Goal: Book appointment/travel/reservation

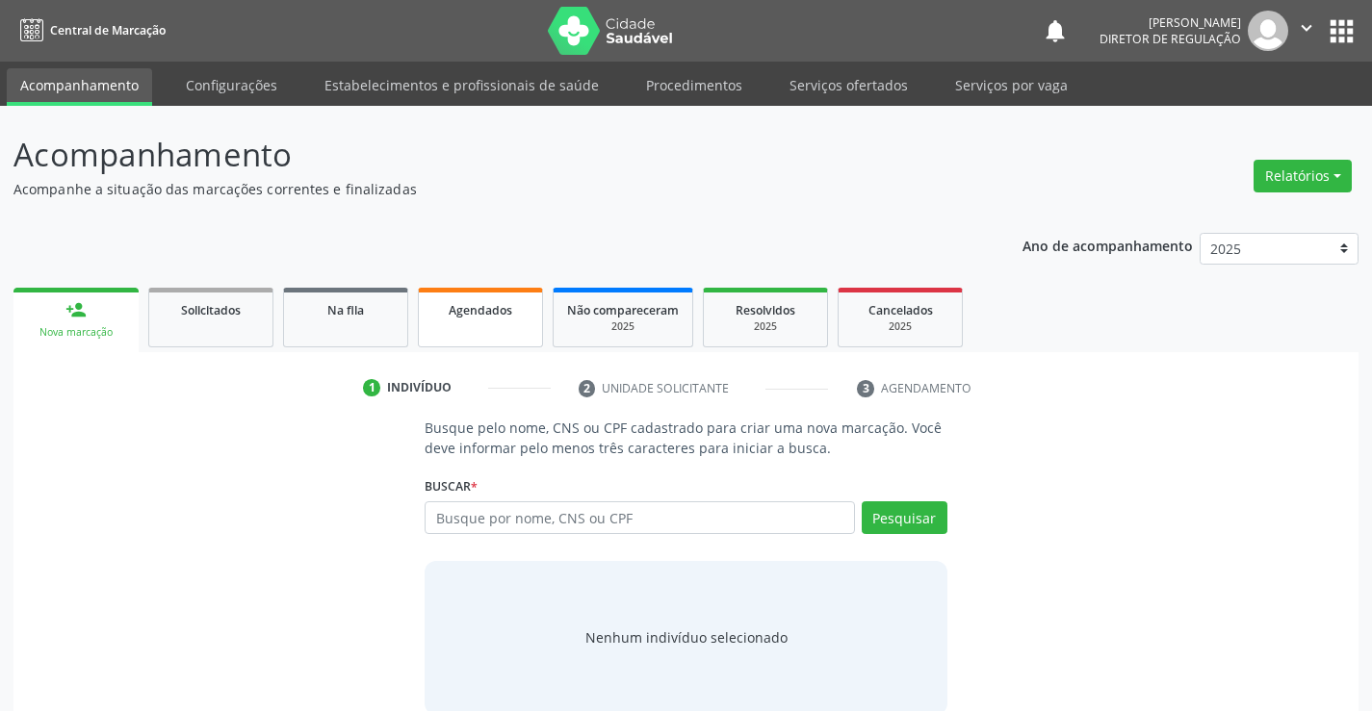
click at [453, 300] on div "Agendados" at bounding box center [480, 309] width 96 height 20
select select "9"
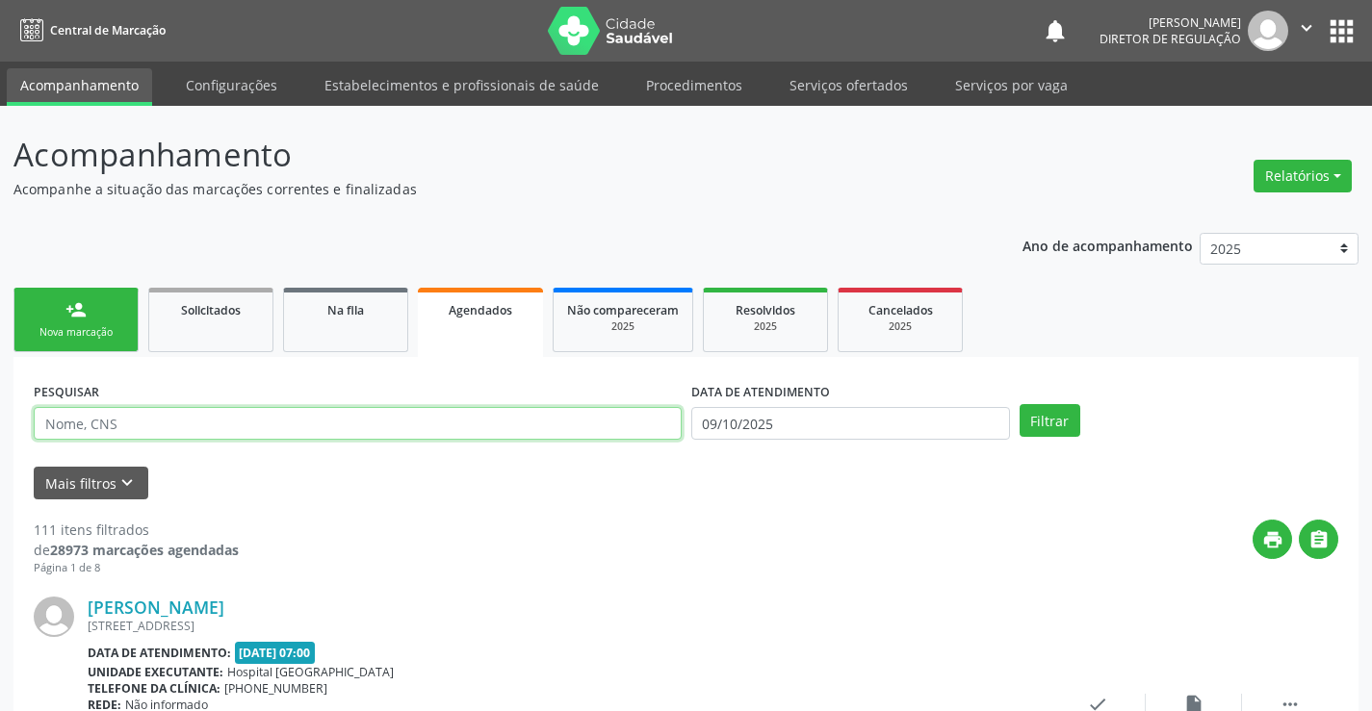
click at [129, 429] on input "text" at bounding box center [358, 423] width 648 height 33
type input "em"
drag, startPoint x: 838, startPoint y: 459, endPoint x: 837, endPoint y: 447, distance: 12.6
click at [838, 459] on form "PESQUISAR em DATA DE ATENDIMENTO [DATE] Filtrar UNIDADE DE REFERÊNCIA Selecione…" at bounding box center [686, 438] width 1304 height 122
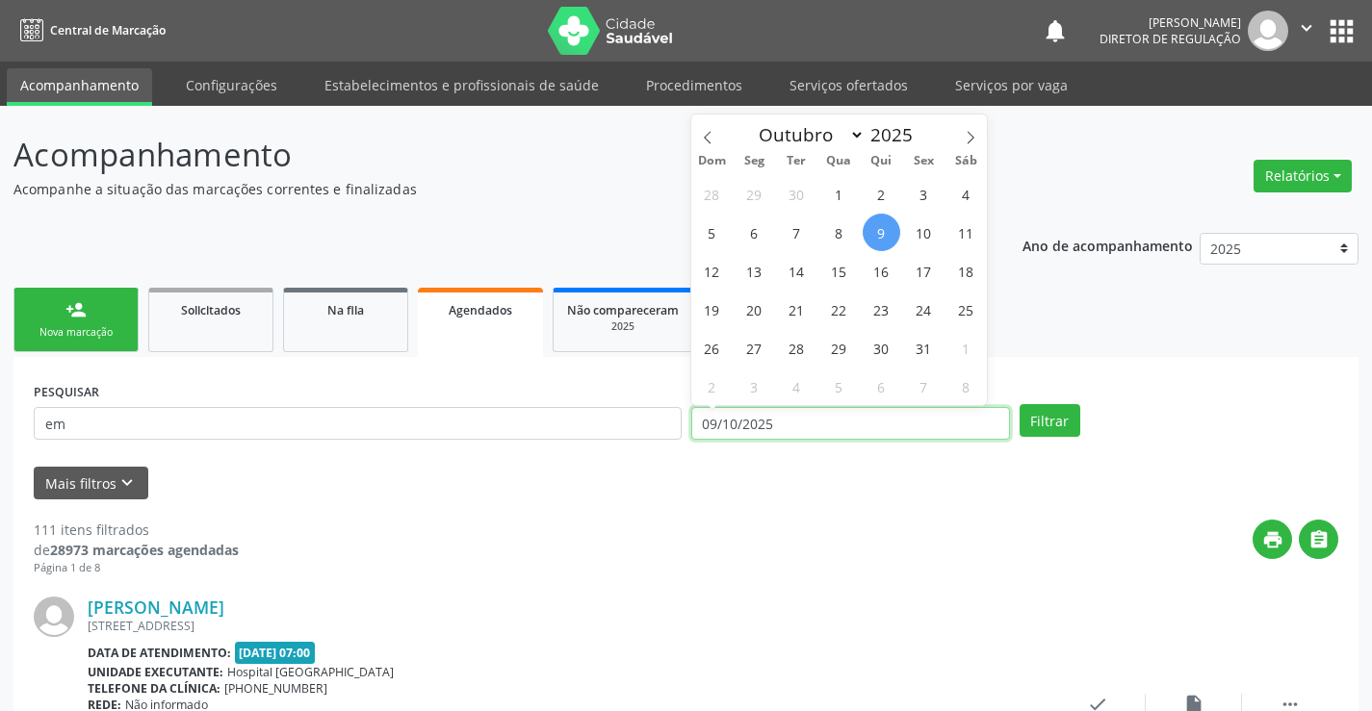
click at [833, 411] on input "09/10/2025" at bounding box center [850, 423] width 319 height 33
click at [1063, 418] on button "Filtrar" at bounding box center [1049, 420] width 61 height 33
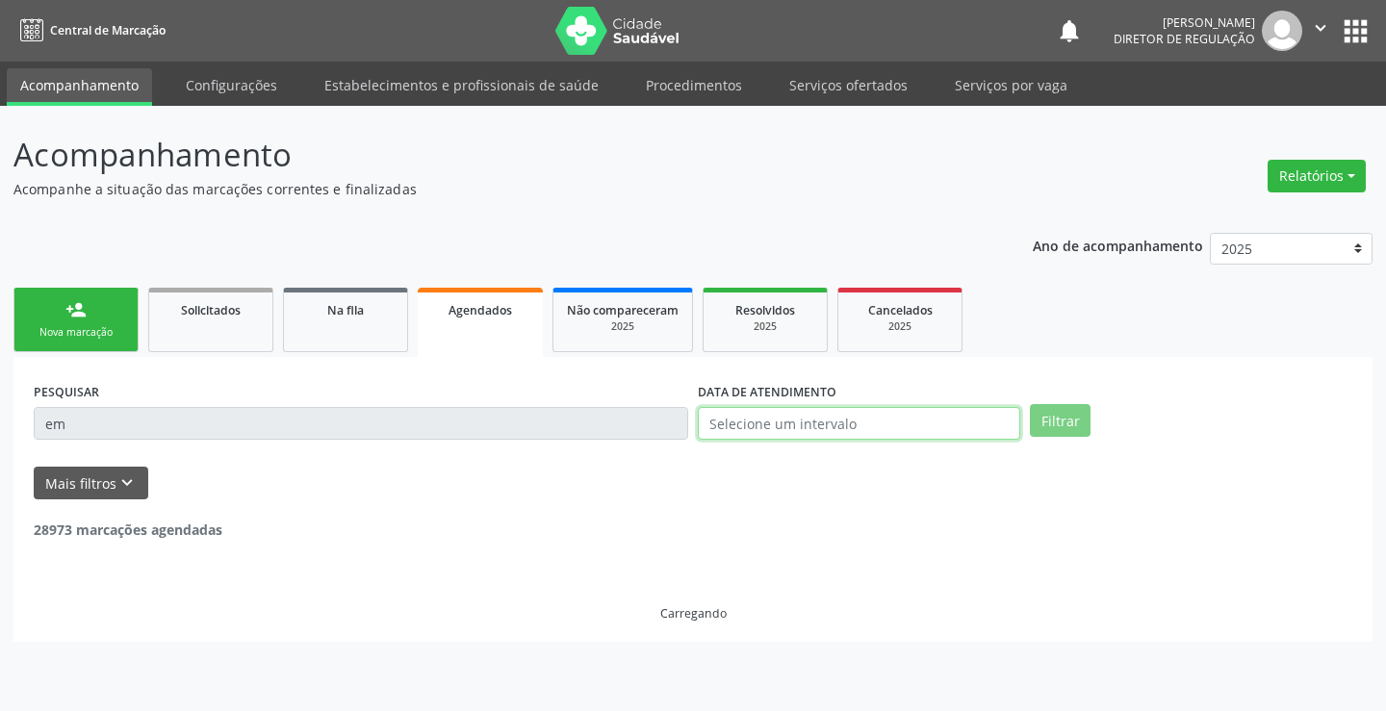
click at [751, 428] on input "text" at bounding box center [859, 423] width 322 height 33
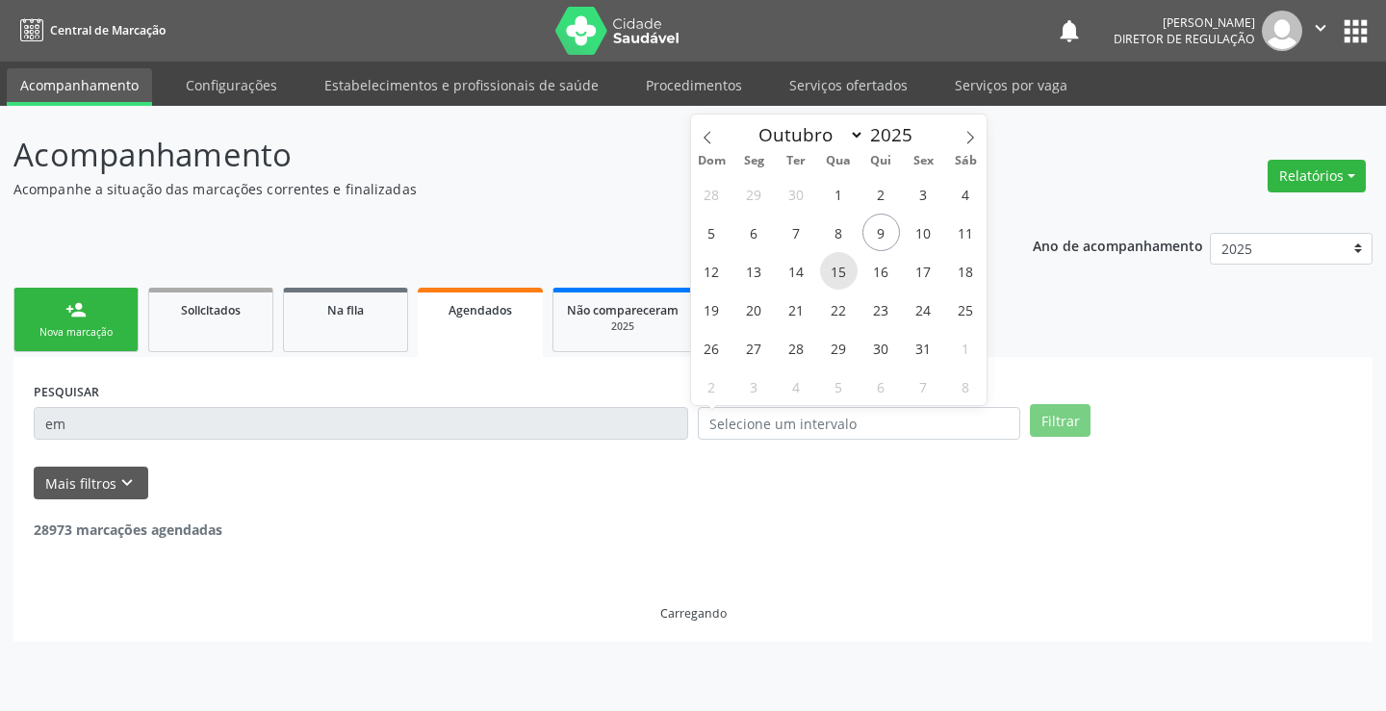
click at [842, 267] on span "15" at bounding box center [839, 271] width 38 height 38
type input "[DATE]"
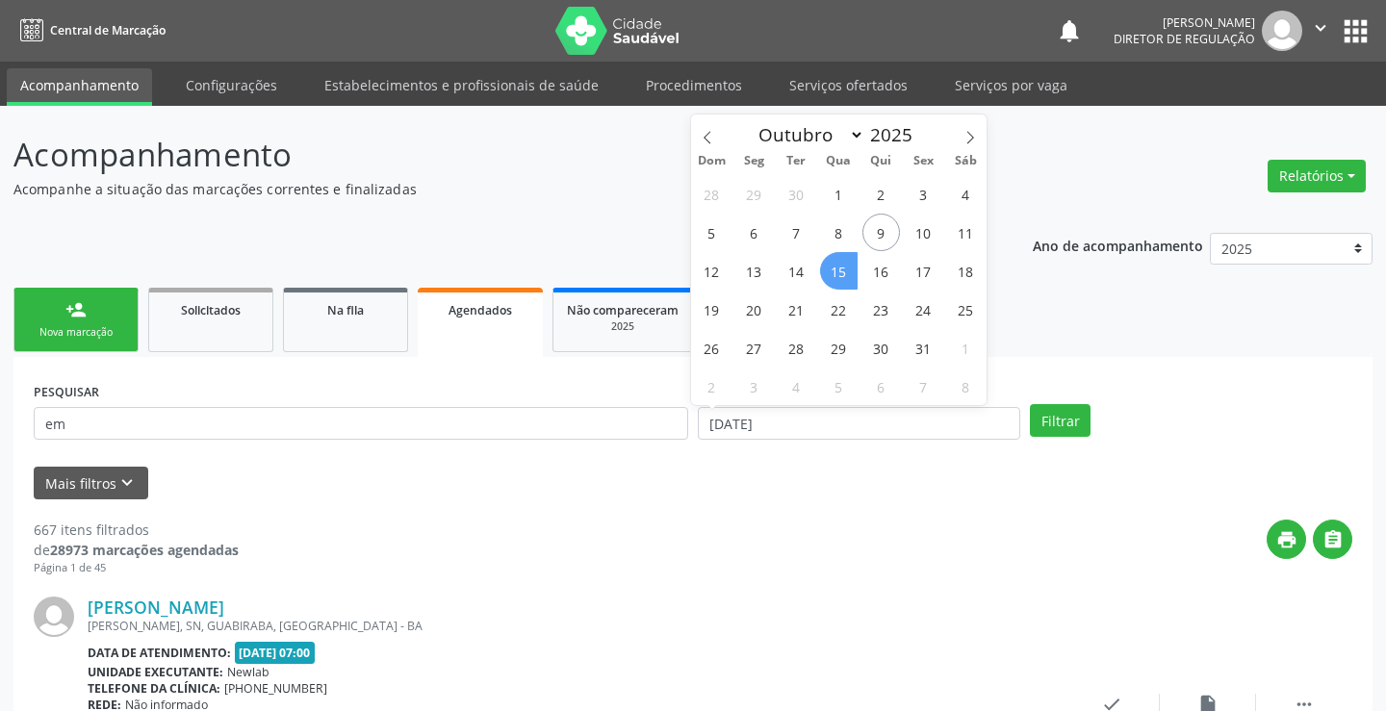
click at [842, 267] on span "15" at bounding box center [839, 271] width 38 height 38
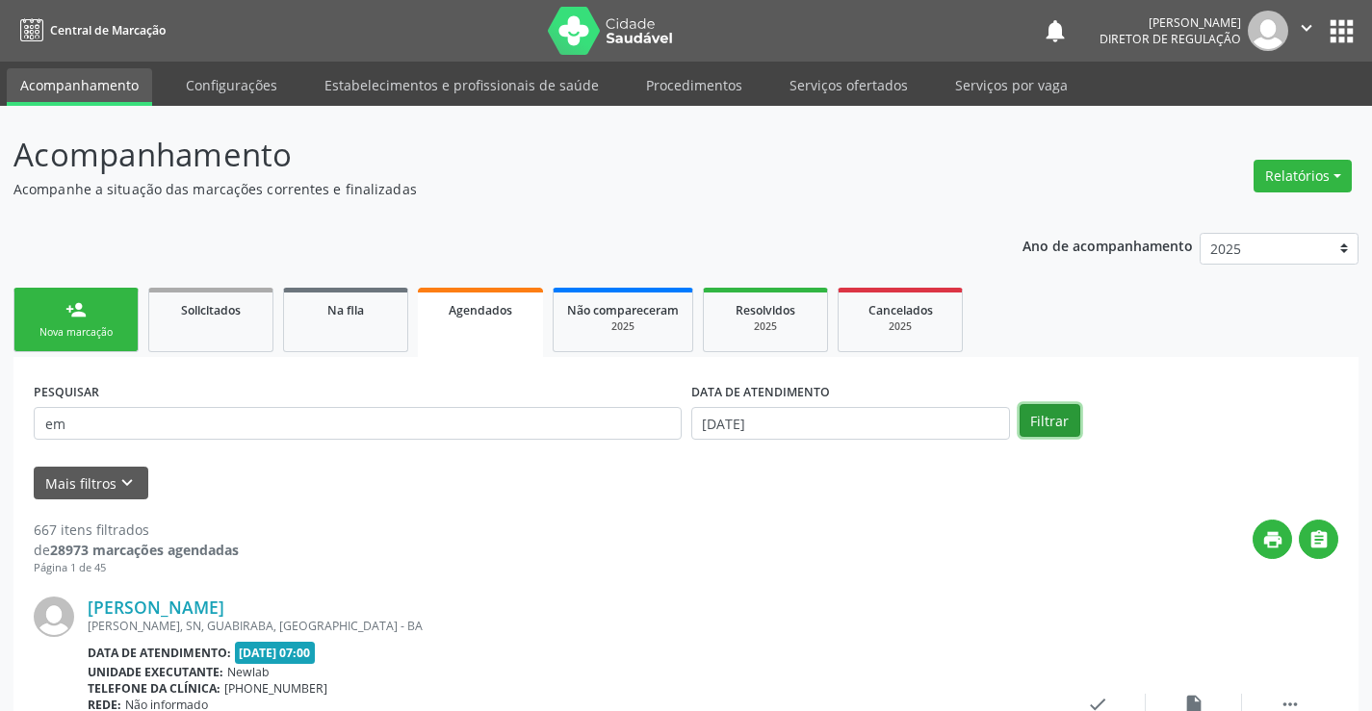
click at [1065, 428] on button "Filtrar" at bounding box center [1049, 420] width 61 height 33
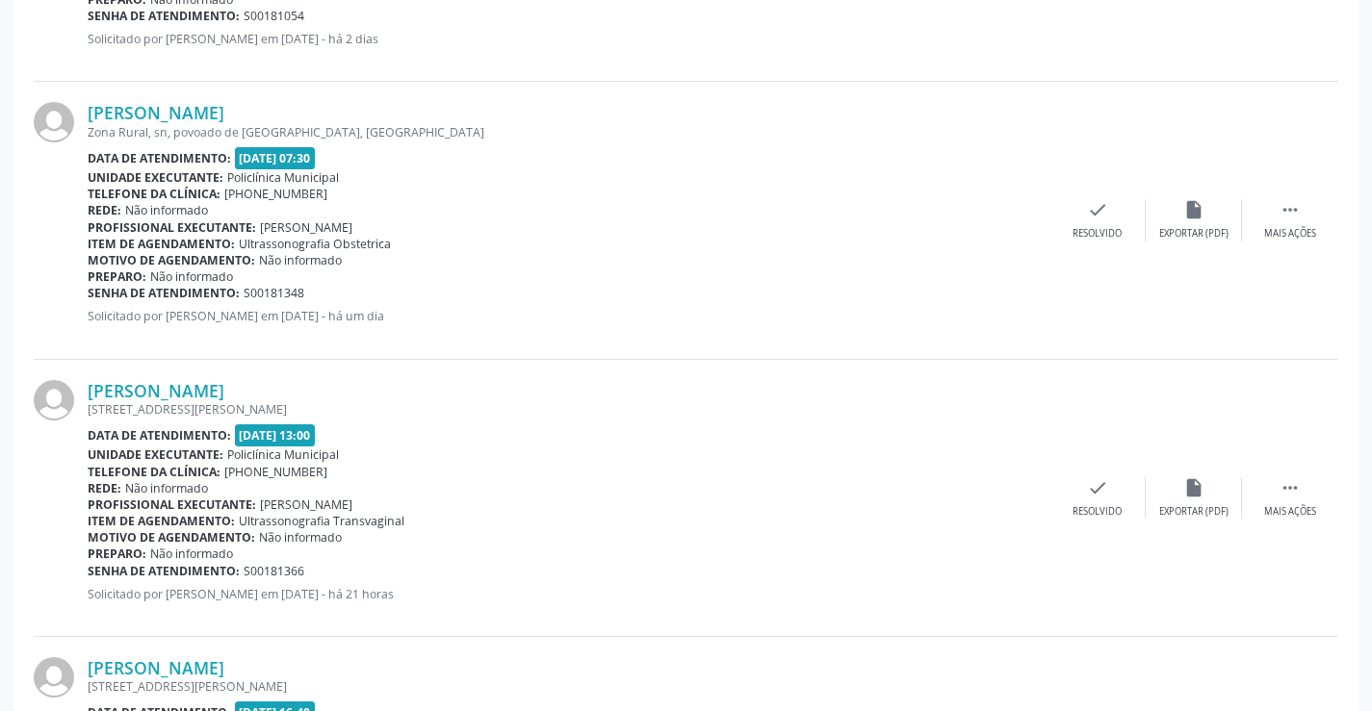
scroll to position [770, 0]
drag, startPoint x: 1320, startPoint y: 219, endPoint x: 1271, endPoint y: 229, distance: 50.2
click at [1319, 219] on div " Mais ações" at bounding box center [1290, 221] width 96 height 41
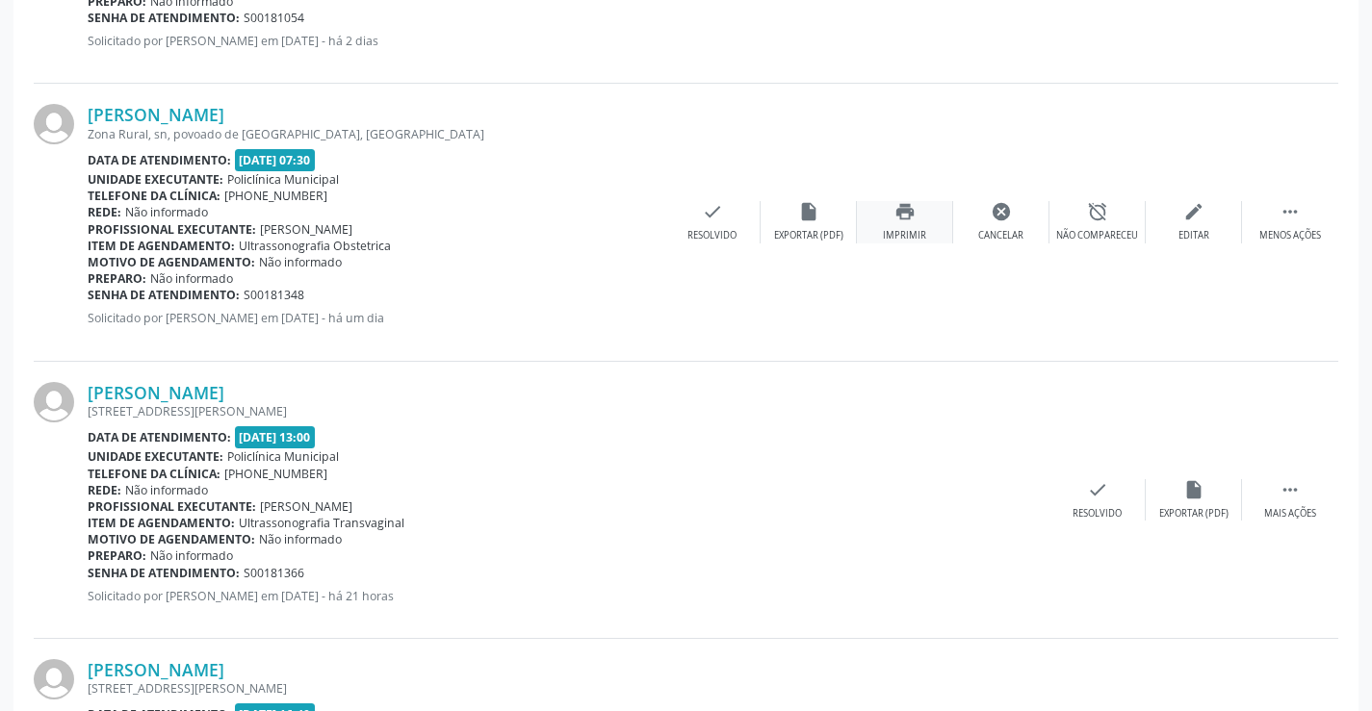
click at [920, 225] on div "print Imprimir" at bounding box center [905, 221] width 96 height 41
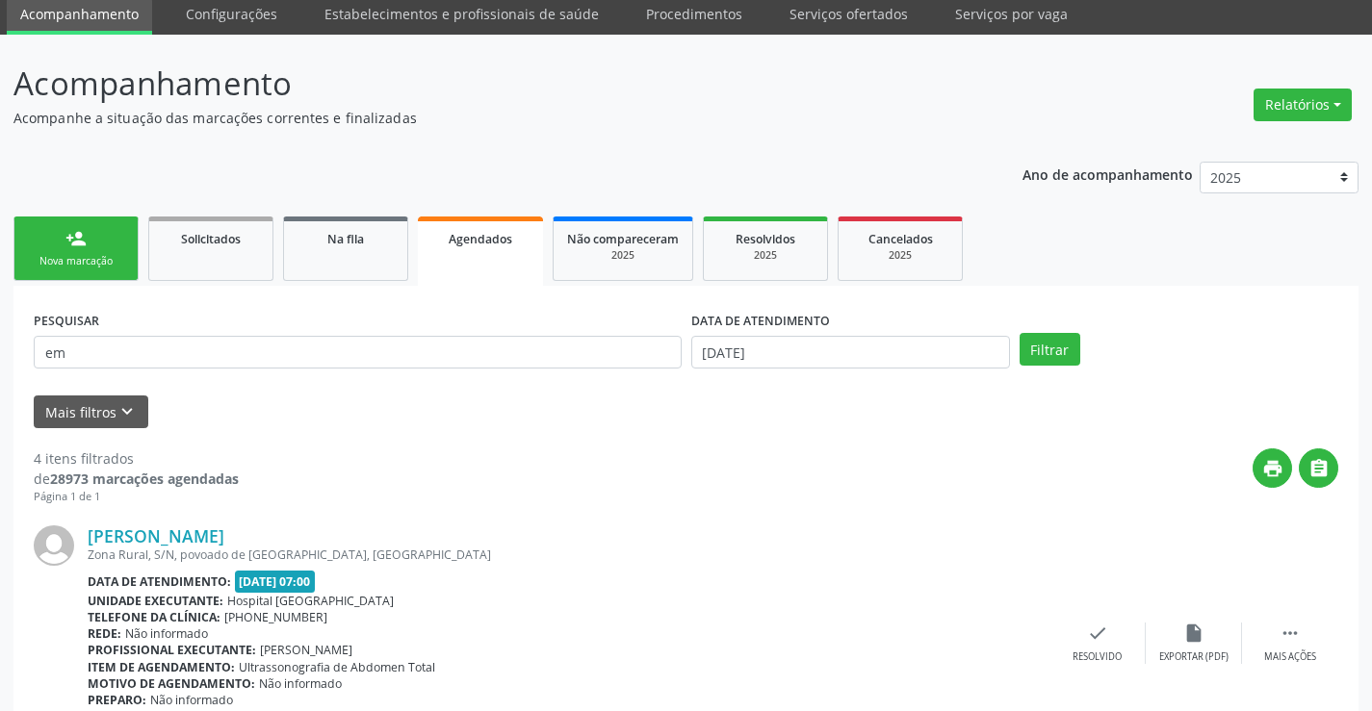
scroll to position [0, 0]
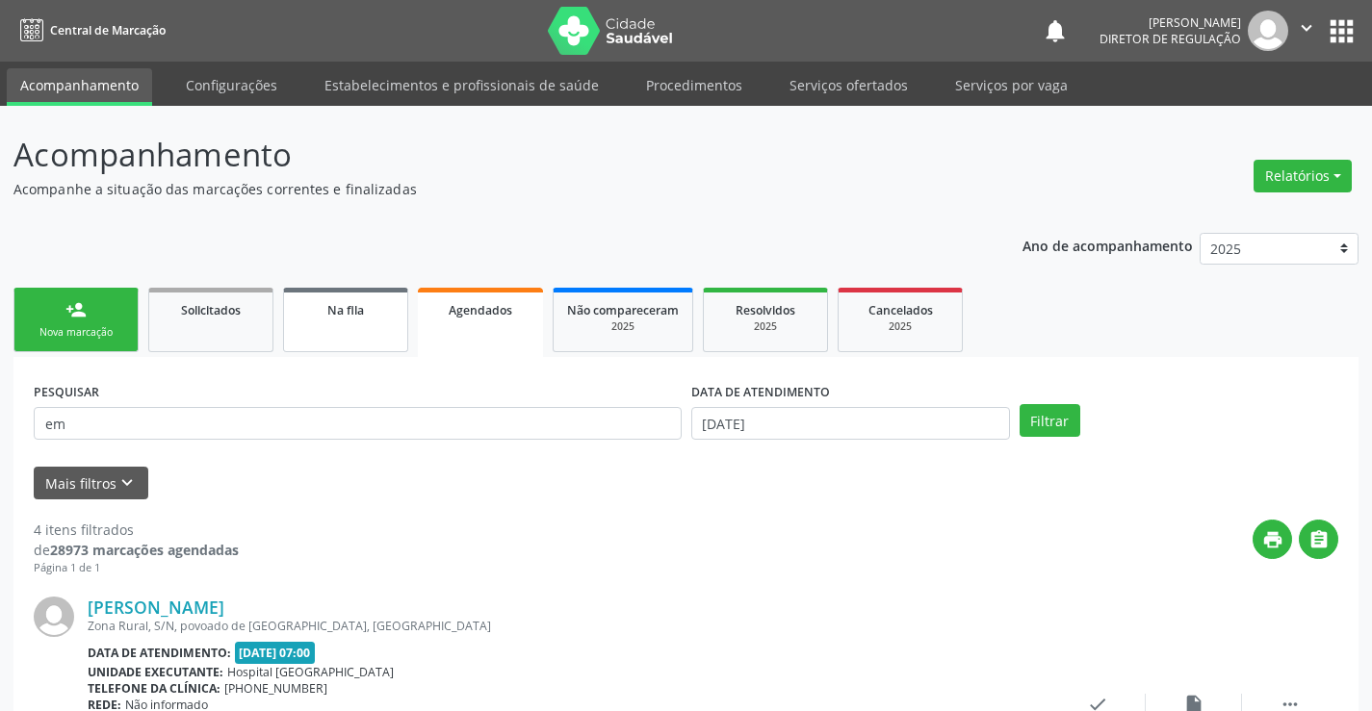
click at [340, 327] on link "Na fila" at bounding box center [345, 320] width 125 height 64
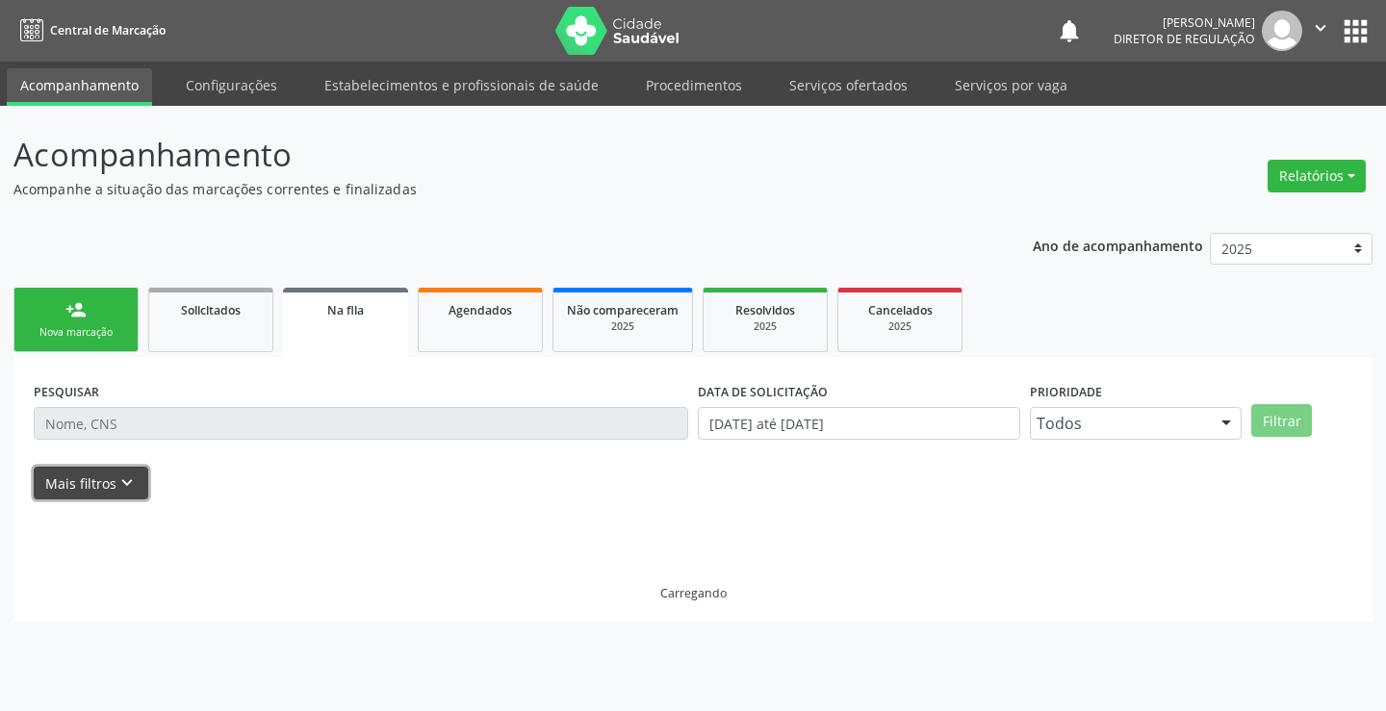
click at [118, 493] on icon "keyboard_arrow_down" at bounding box center [126, 483] width 21 height 21
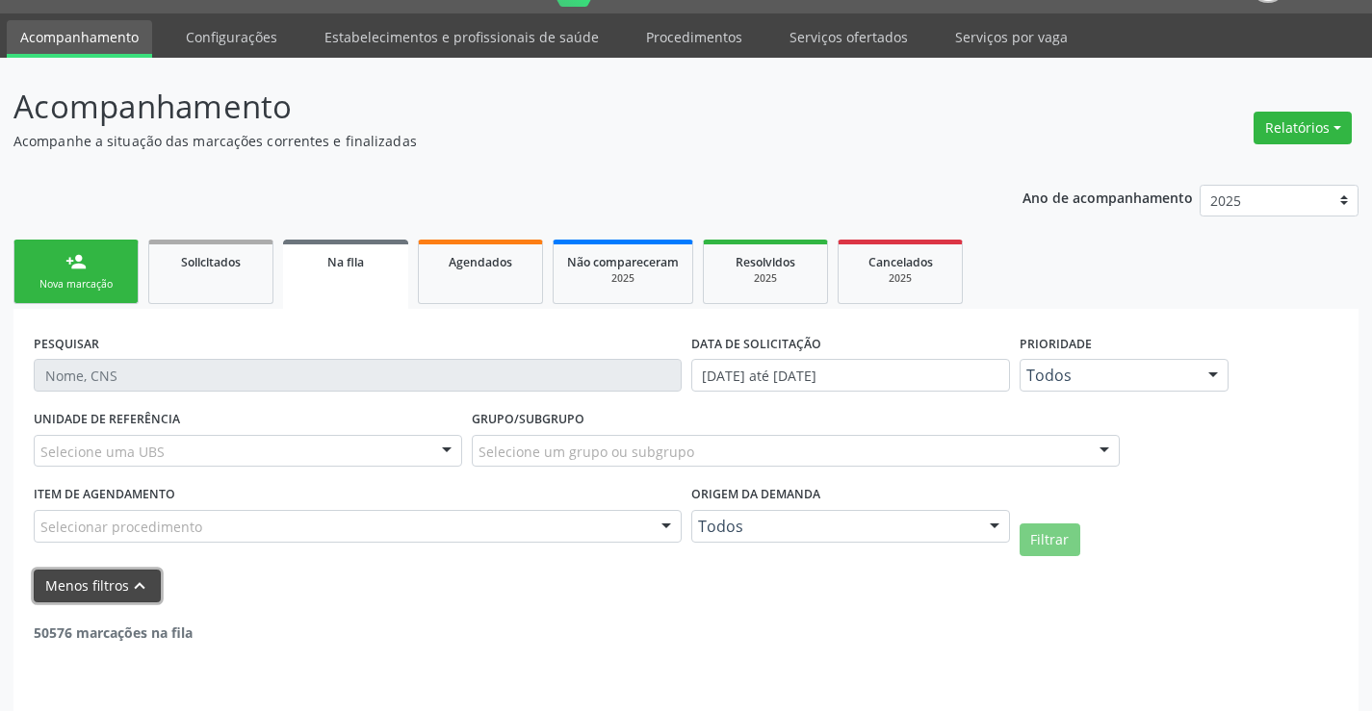
scroll to position [95, 0]
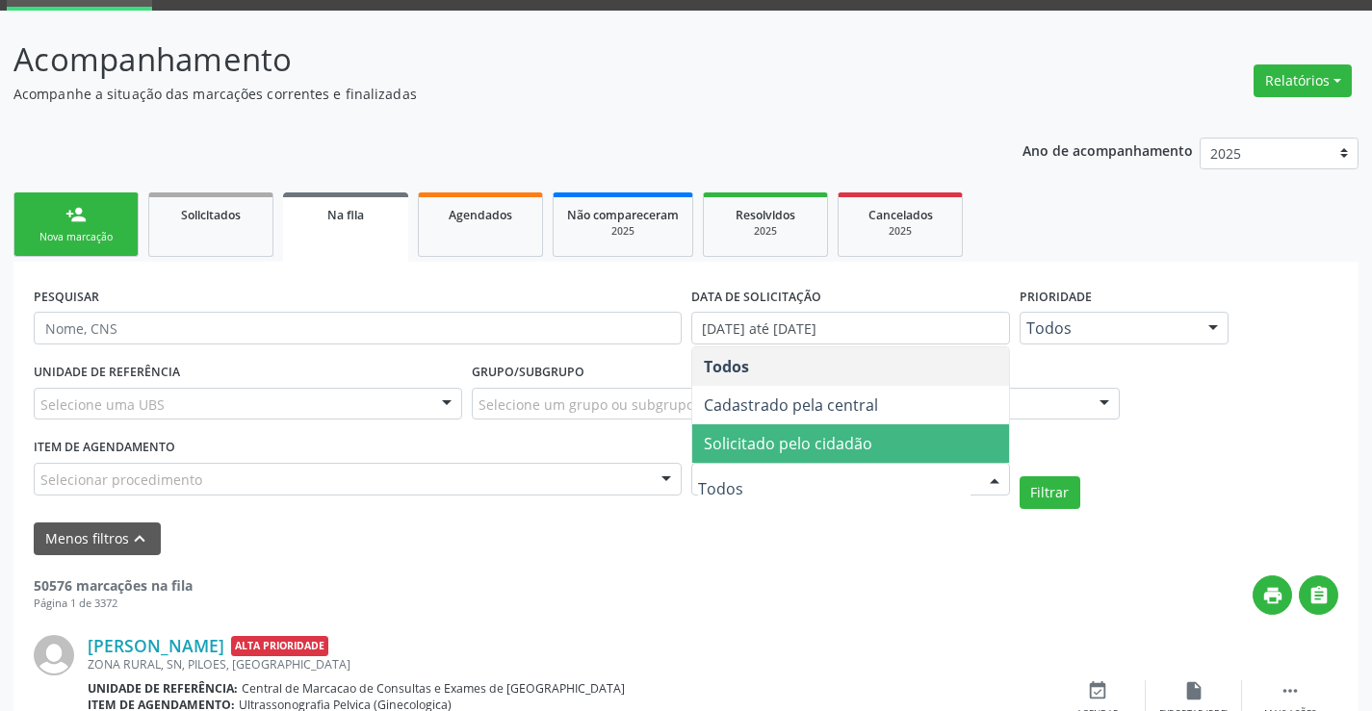
click at [842, 451] on span "Solicitado pelo cidadão" at bounding box center [788, 443] width 168 height 21
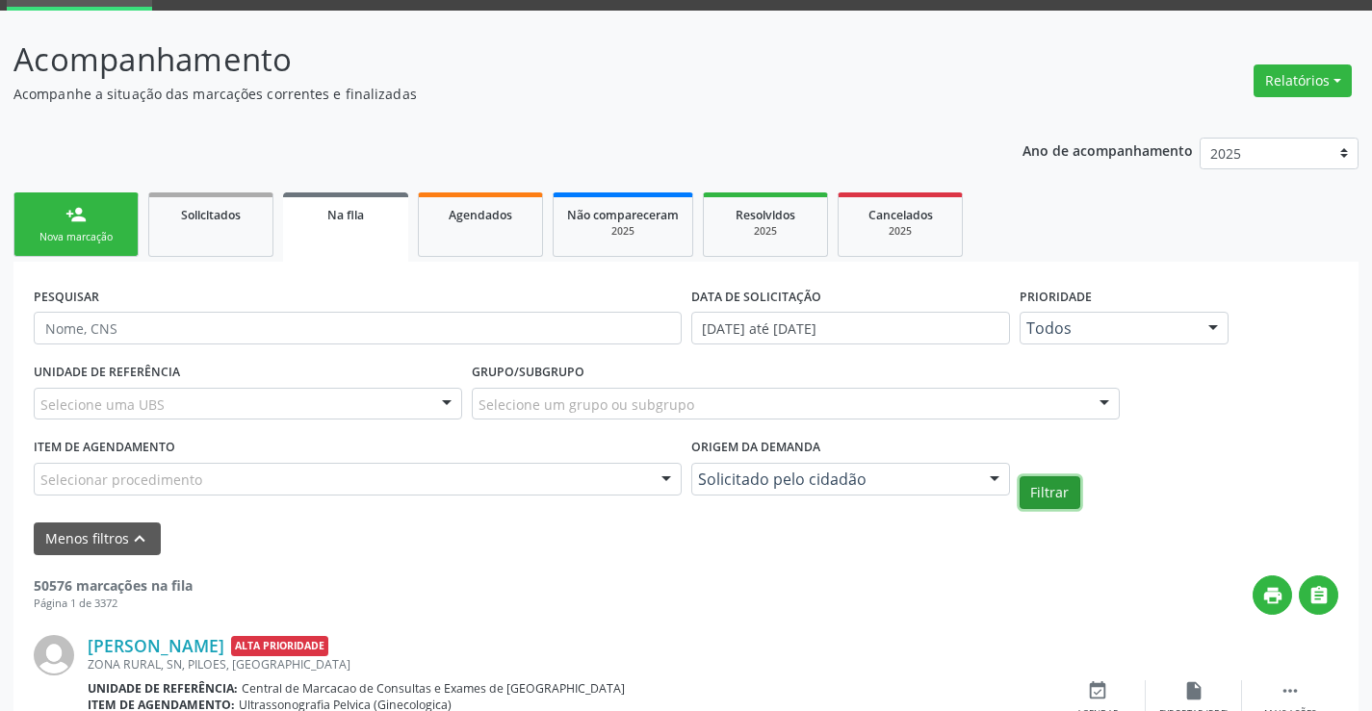
click at [1050, 485] on button "Filtrar" at bounding box center [1049, 493] width 61 height 33
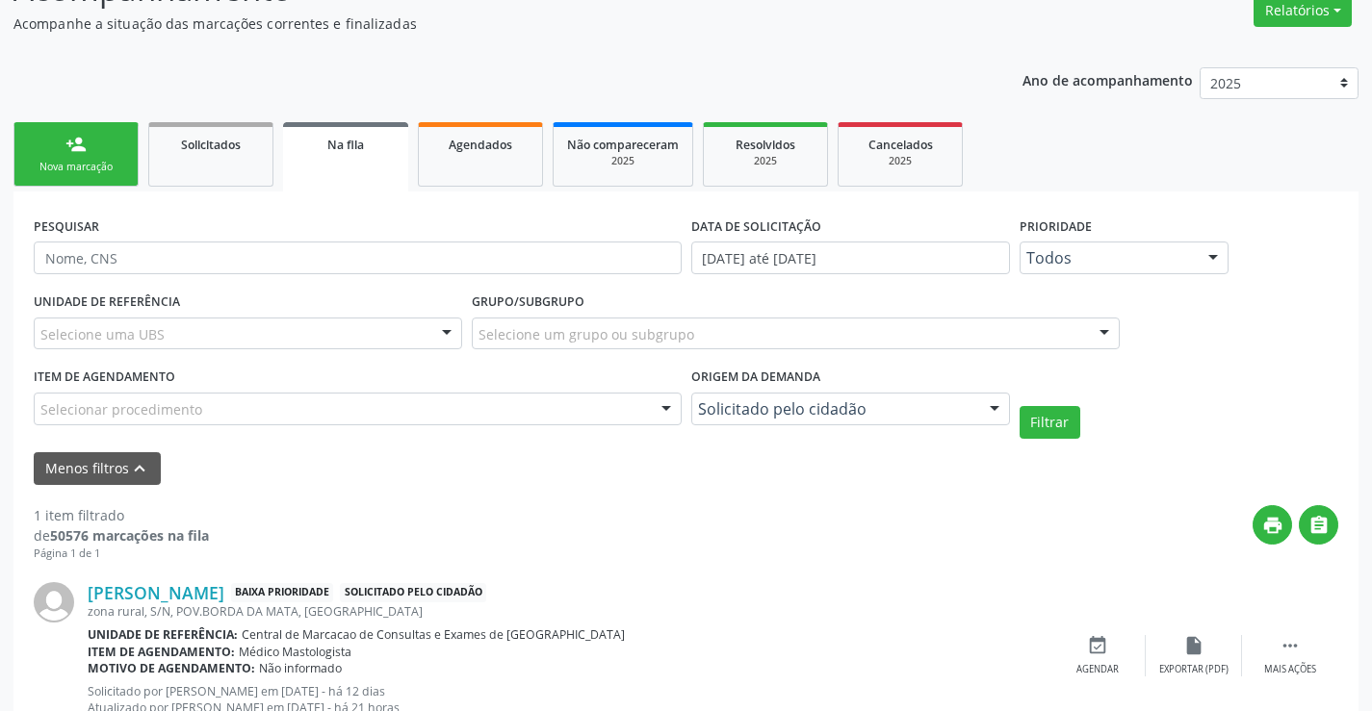
scroll to position [238, 0]
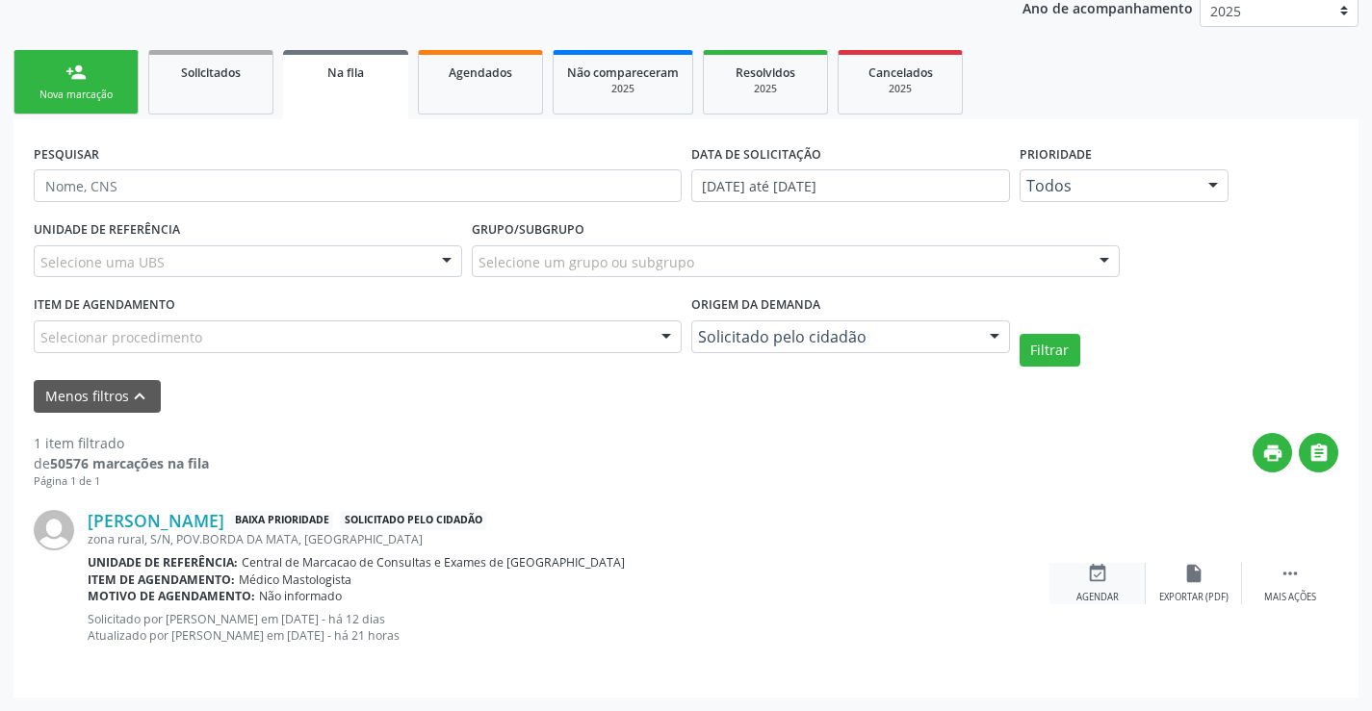
click at [1093, 575] on icon "event_available" at bounding box center [1097, 573] width 21 height 21
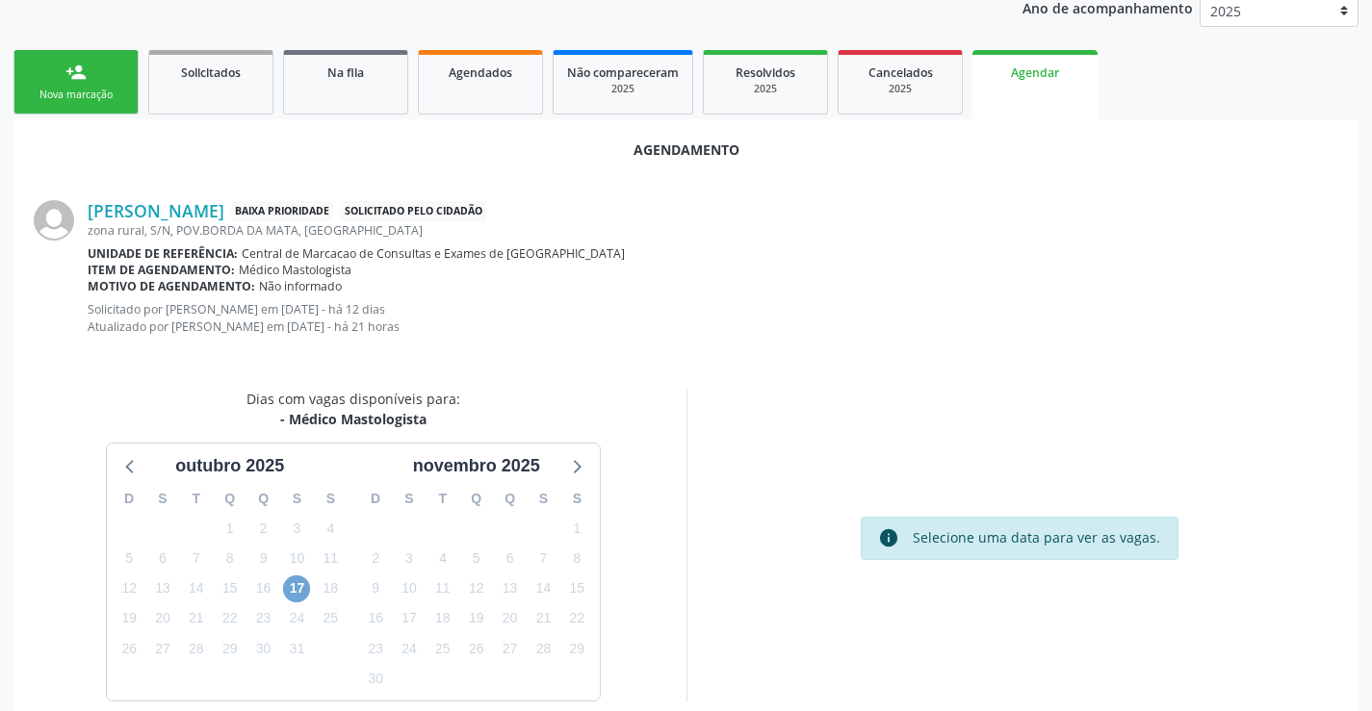
click at [283, 592] on span "17" at bounding box center [296, 589] width 27 height 27
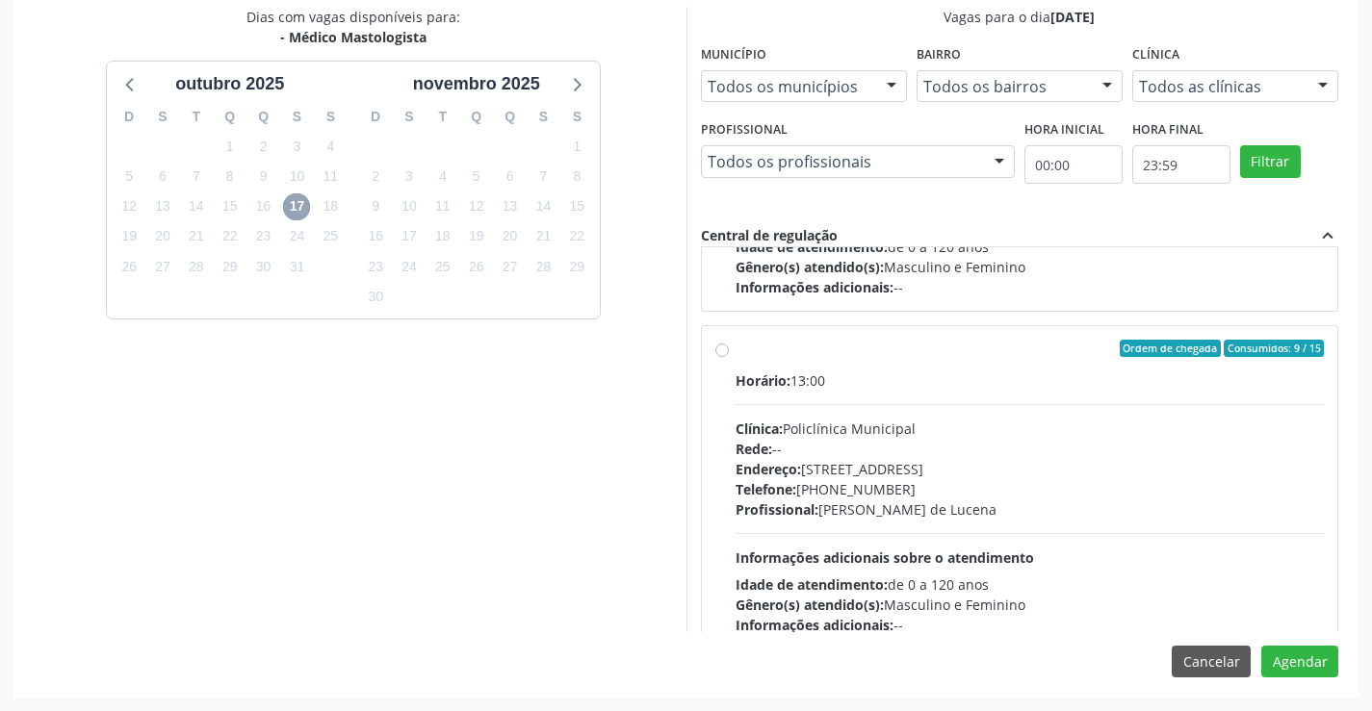
scroll to position [303, 0]
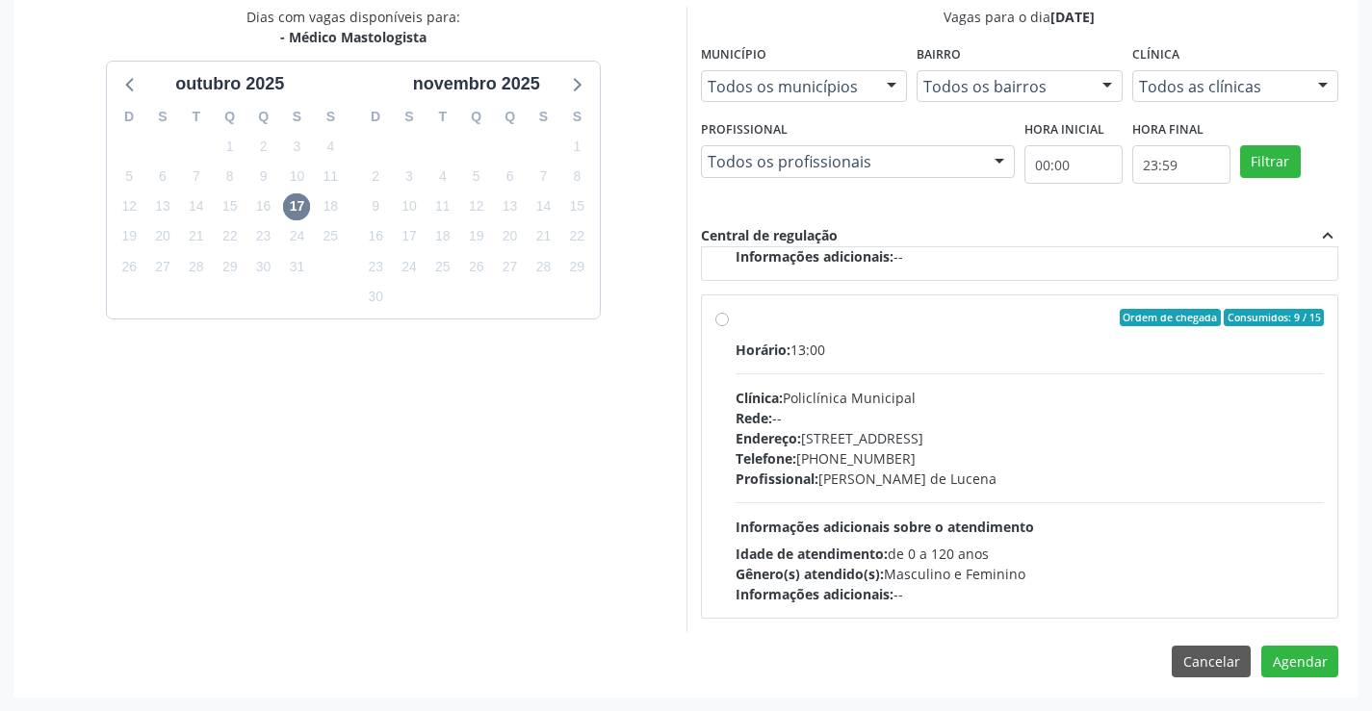
click at [969, 379] on div "Horário: 13:00 Clínica: Policlínica Municipal Rede: -- [GEOGRAPHIC_DATA]: [STRE…" at bounding box center [1029, 472] width 589 height 265
click at [729, 326] on input "Ordem de chegada Consumidos: 9 / 15 Horário: 13:00 Clínica: Policlínica Municip…" at bounding box center [721, 317] width 13 height 17
radio input "true"
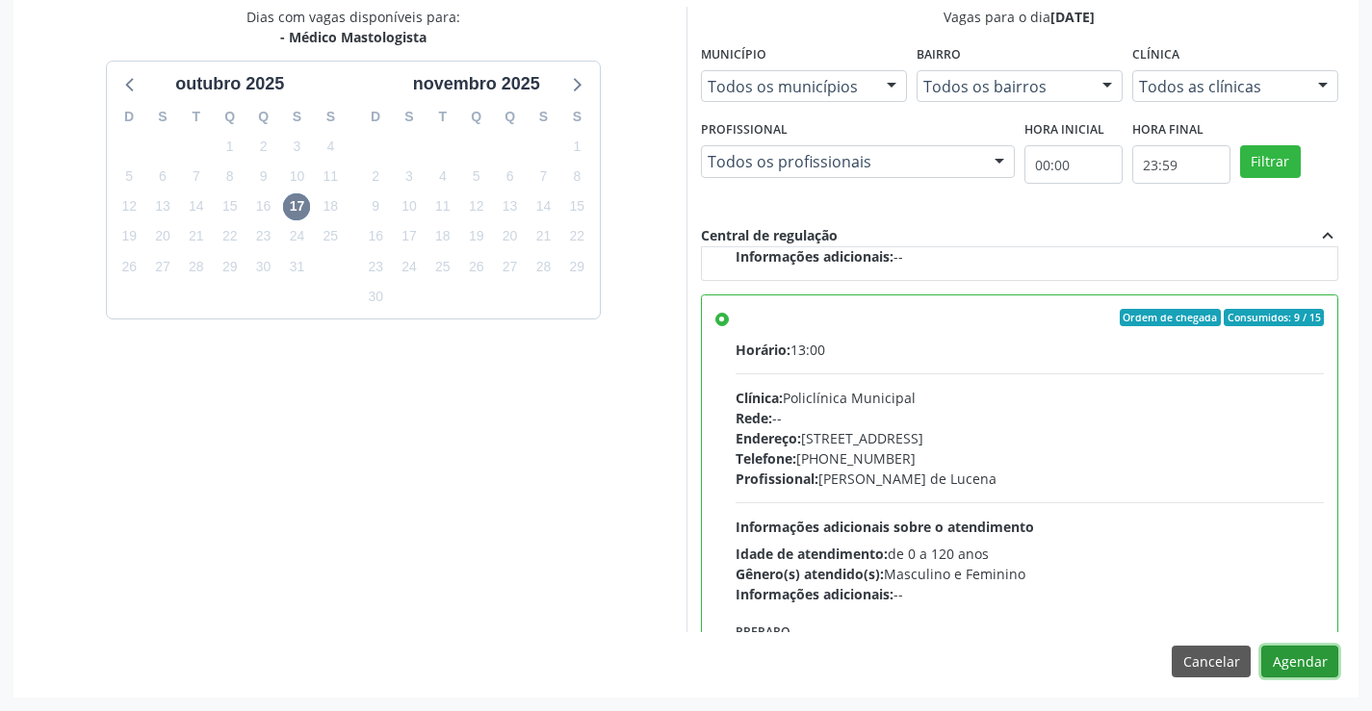
click at [1311, 654] on button "Agendar" at bounding box center [1299, 662] width 77 height 33
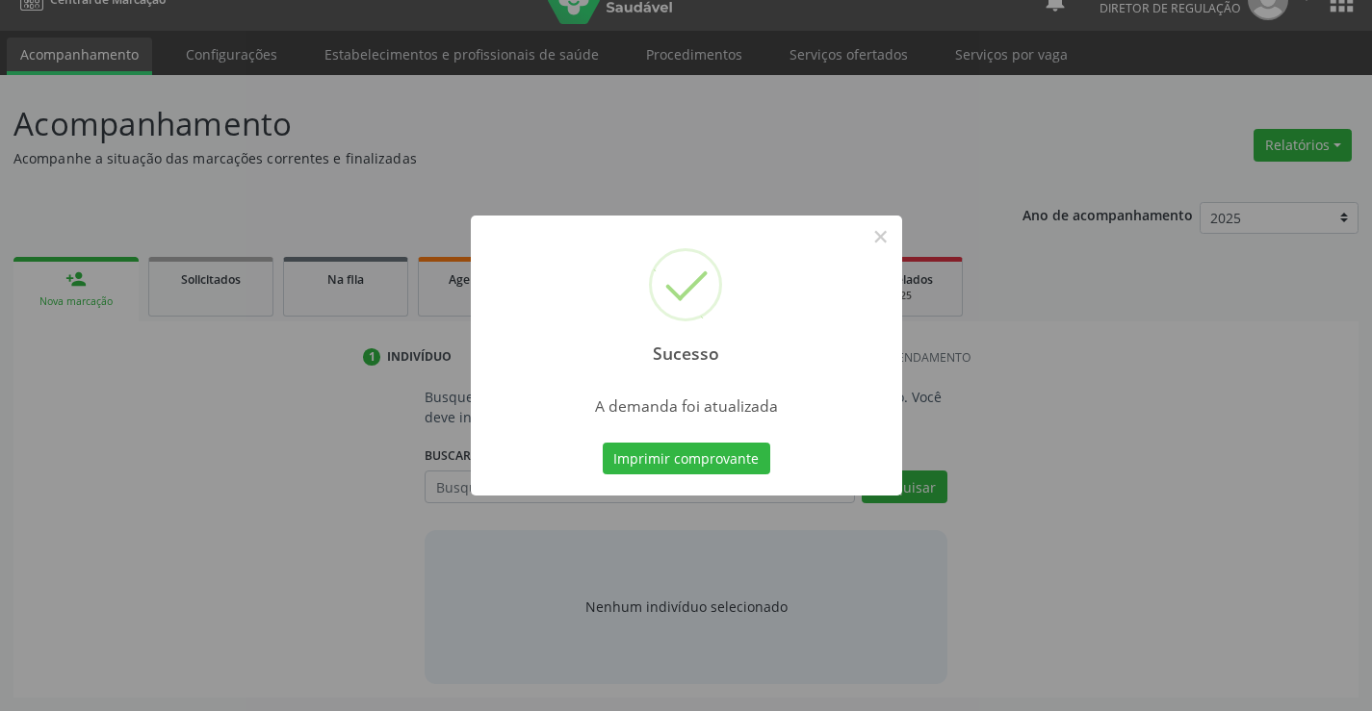
scroll to position [31, 0]
click at [886, 243] on button "×" at bounding box center [880, 236] width 33 height 33
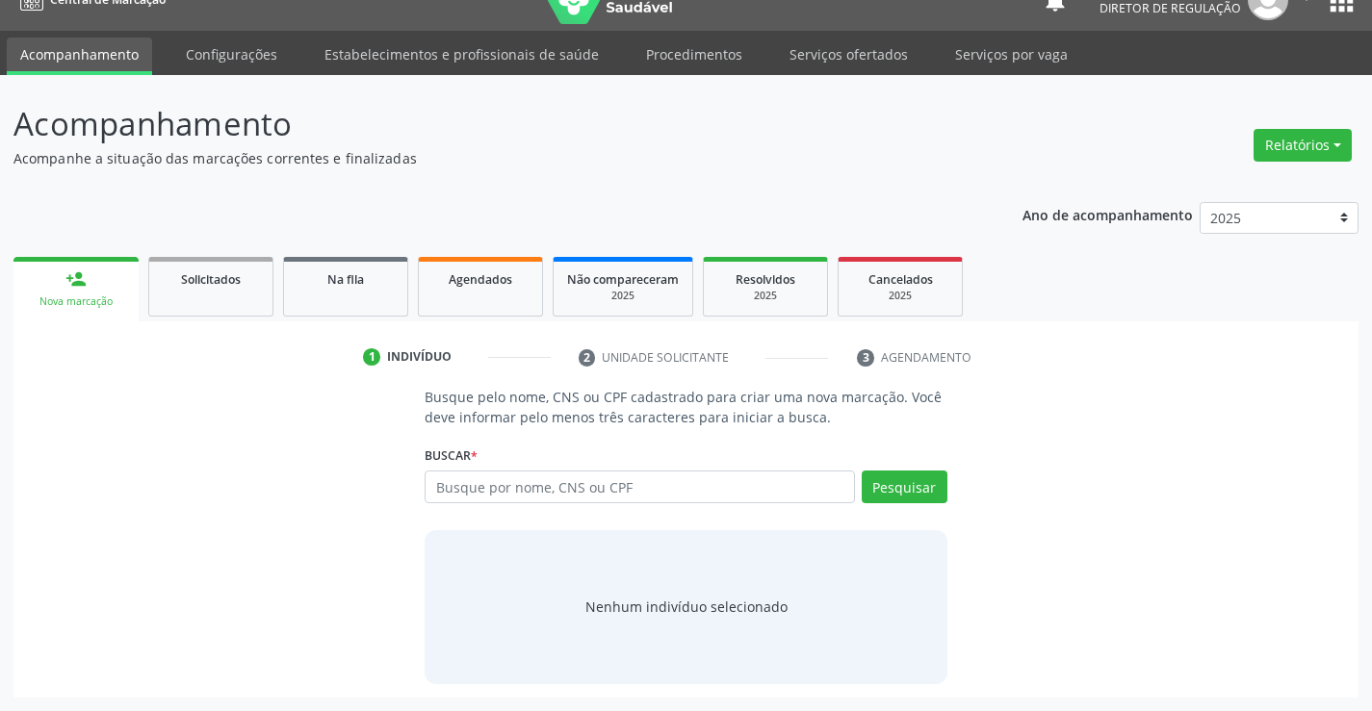
scroll to position [0, 0]
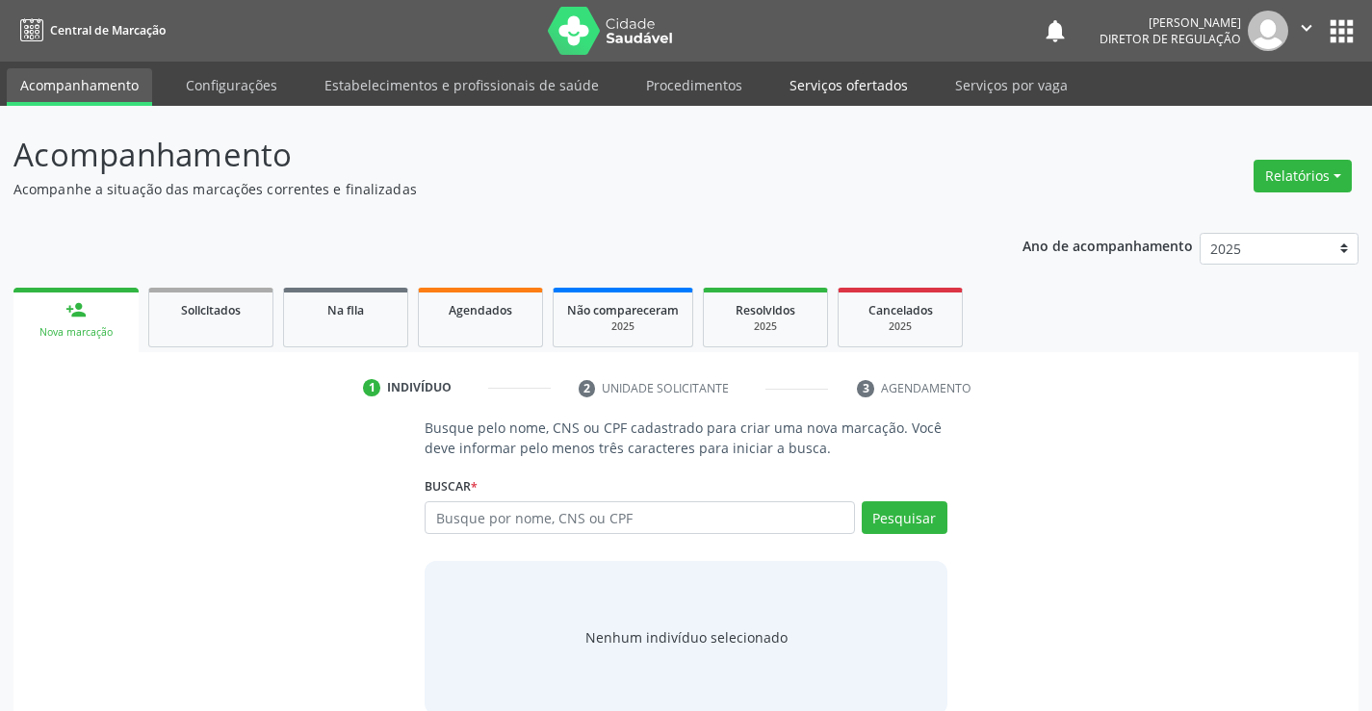
click at [828, 83] on link "Serviços ofertados" at bounding box center [848, 85] width 145 height 34
select select "9"
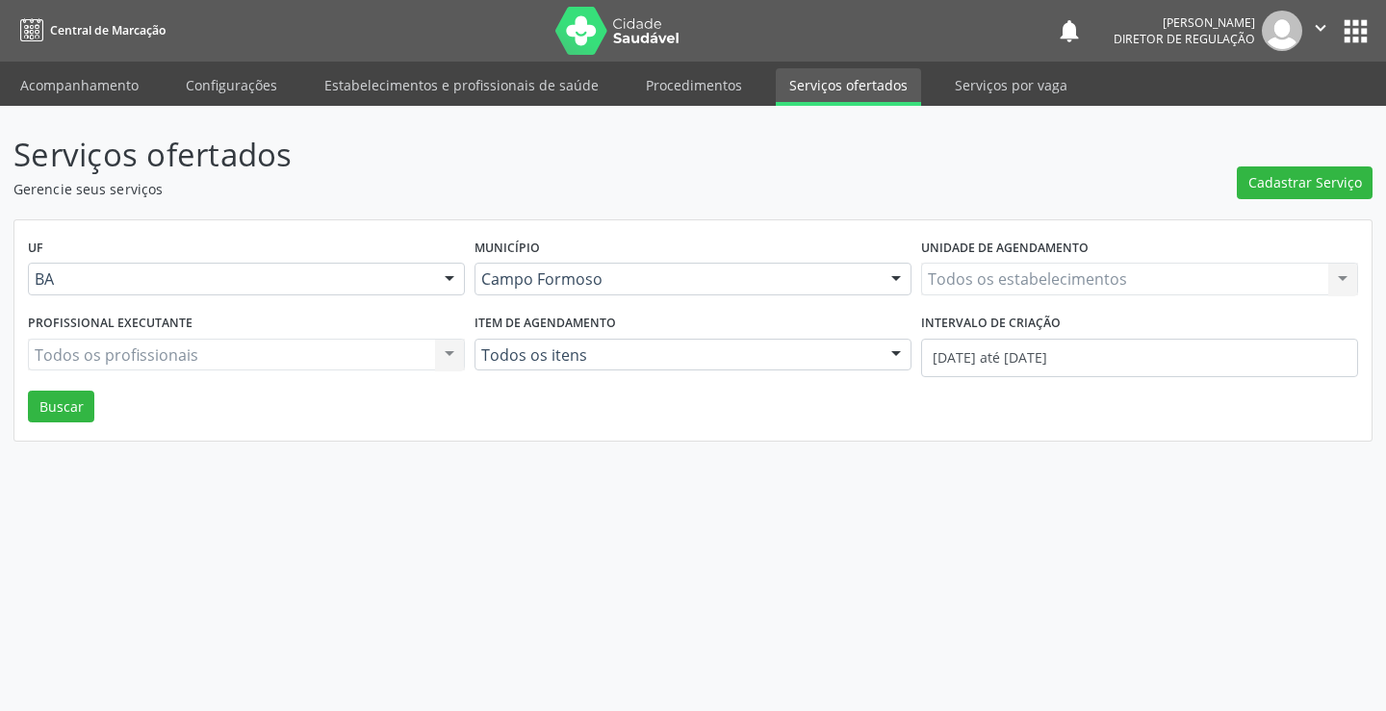
click at [991, 287] on div "Todos os estabelecimentos Todos os estabelecimentos Nenhum resultado encontrado…" at bounding box center [1139, 279] width 437 height 33
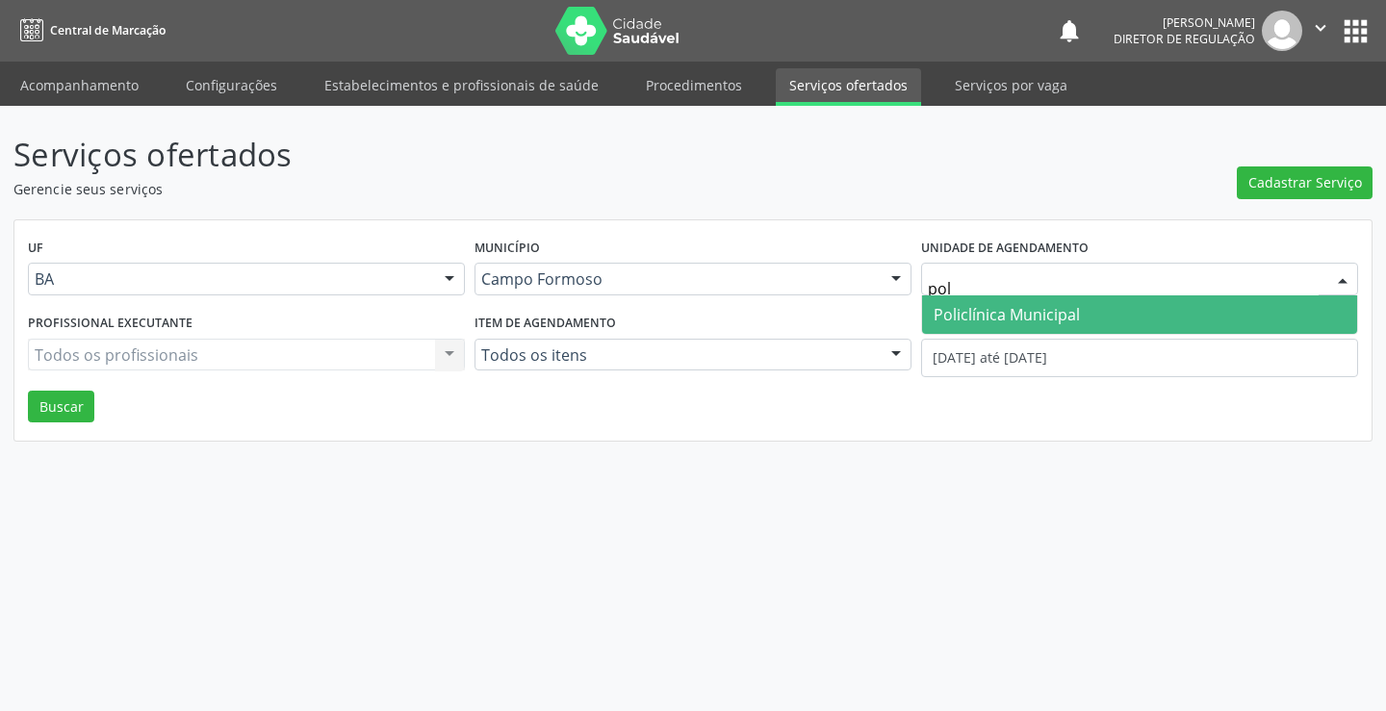
type input "poli"
click at [1003, 324] on span "Policlínica Municipal" at bounding box center [1007, 314] width 146 height 21
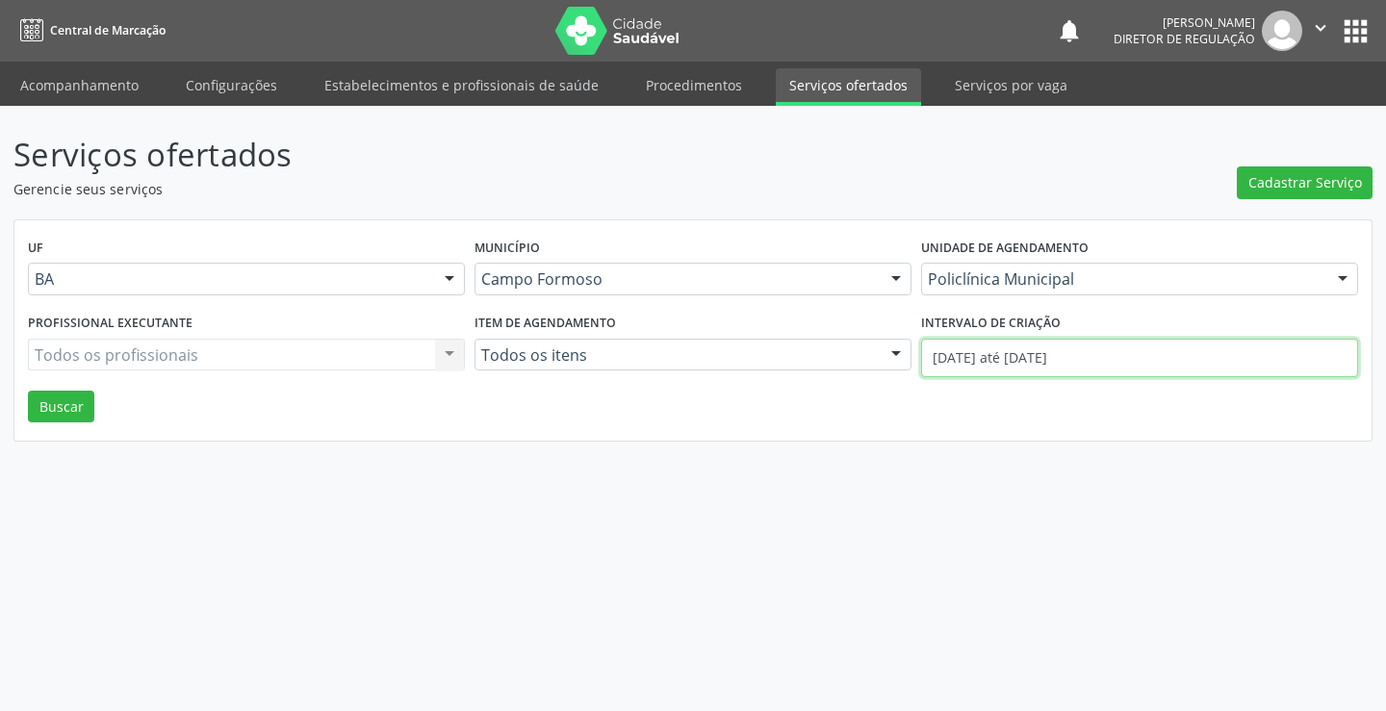
click at [1011, 354] on input "[DATE] até [DATE]" at bounding box center [1139, 358] width 437 height 39
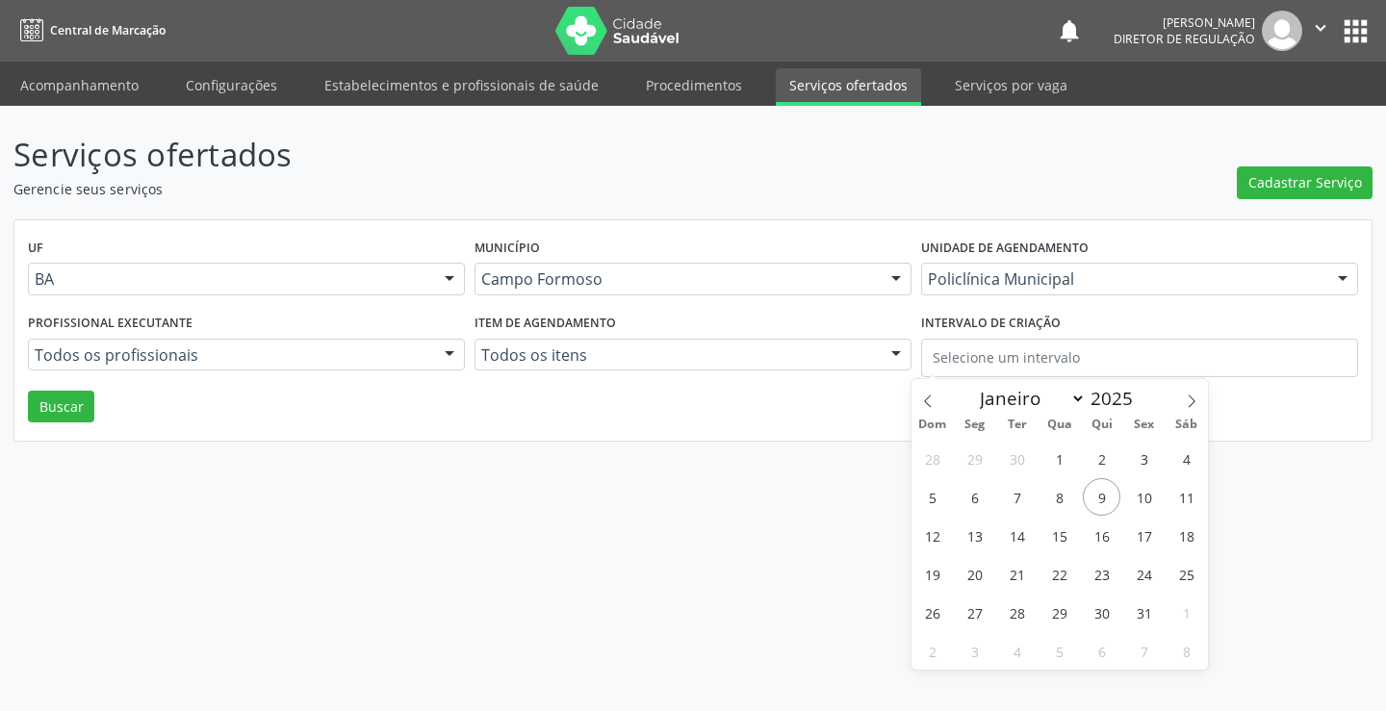
click at [1015, 267] on div "Policlínica Municipal" at bounding box center [1139, 279] width 437 height 33
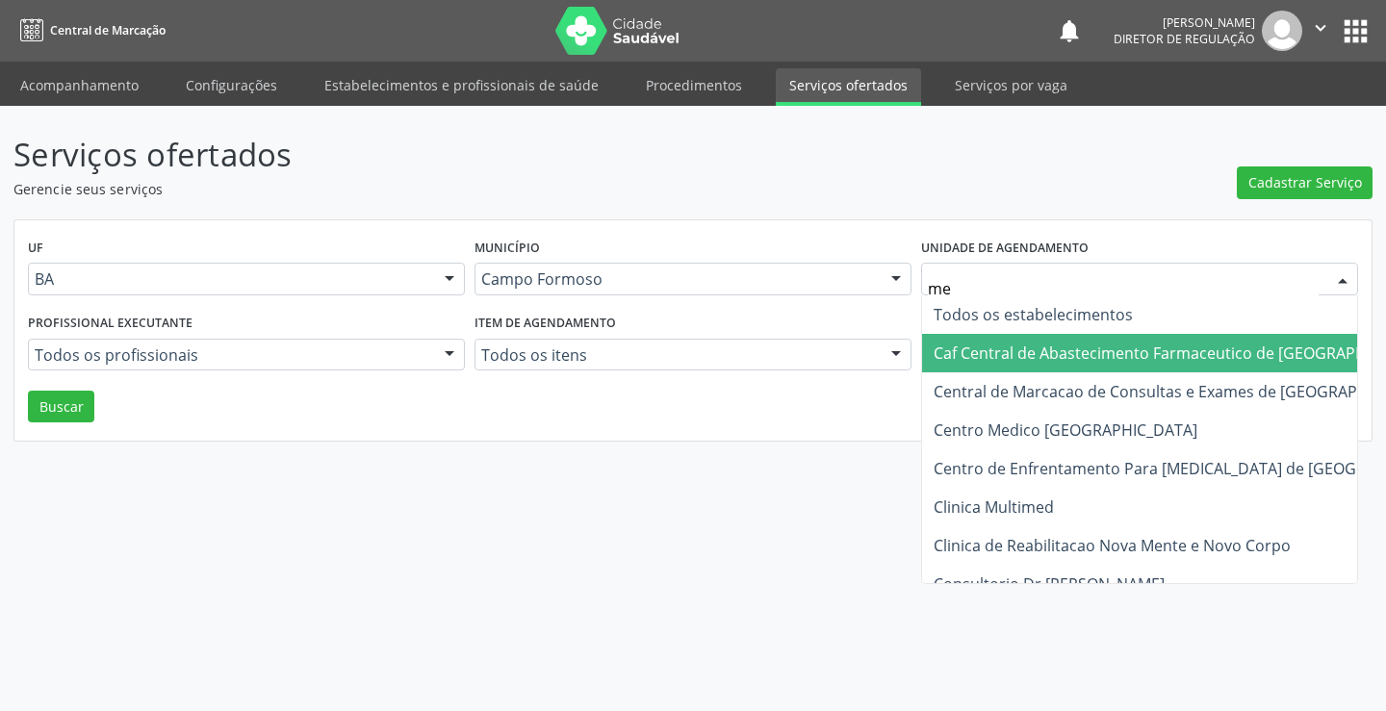
type input "med"
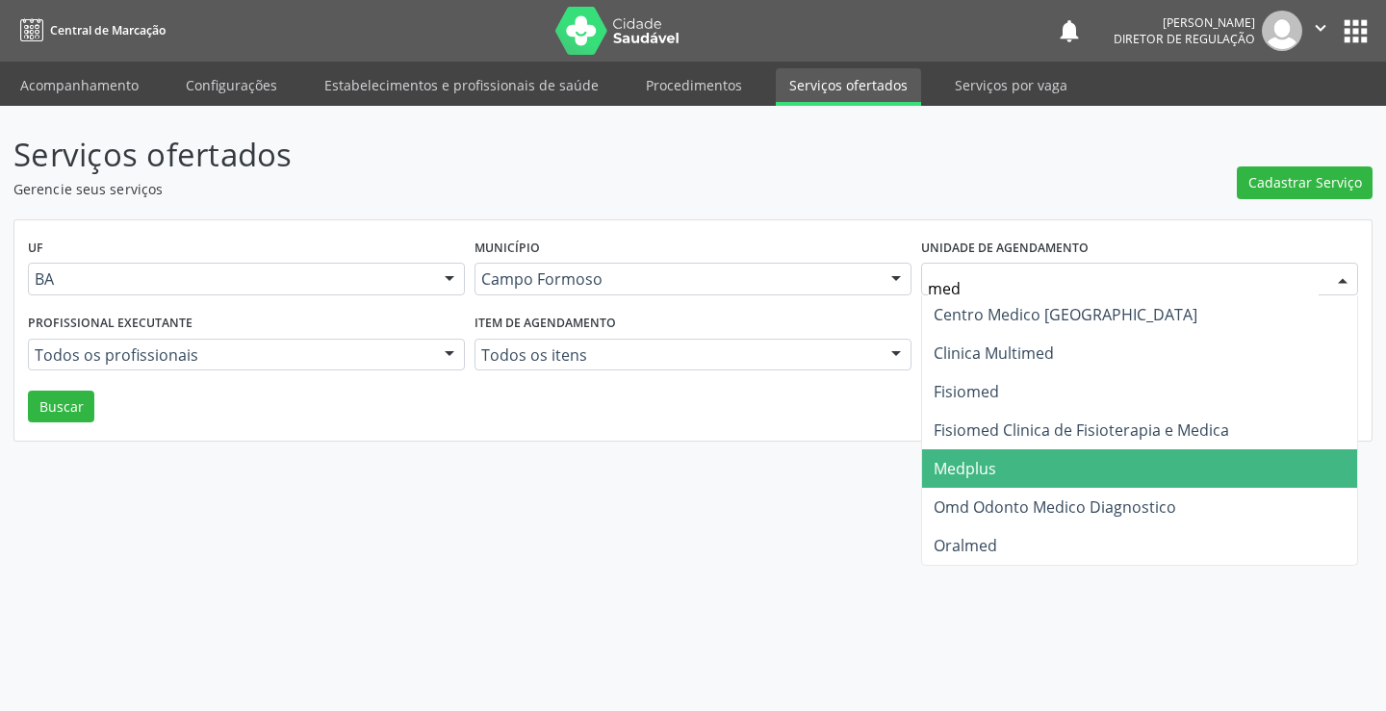
drag, startPoint x: 990, startPoint y: 459, endPoint x: 978, endPoint y: 451, distance: 14.4
click at [989, 456] on span "Medplus" at bounding box center [1139, 469] width 435 height 39
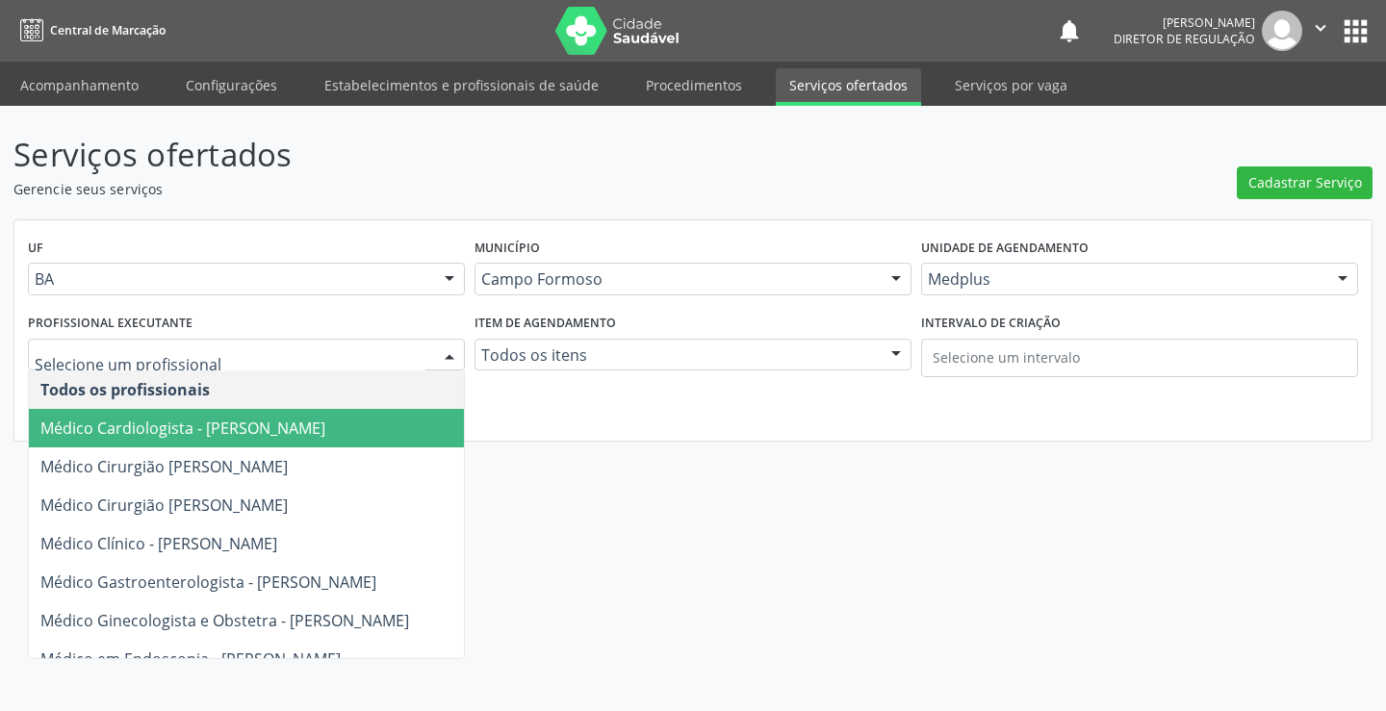
click at [262, 440] on span "Médico Cardiologista - [PERSON_NAME]" at bounding box center [246, 428] width 435 height 39
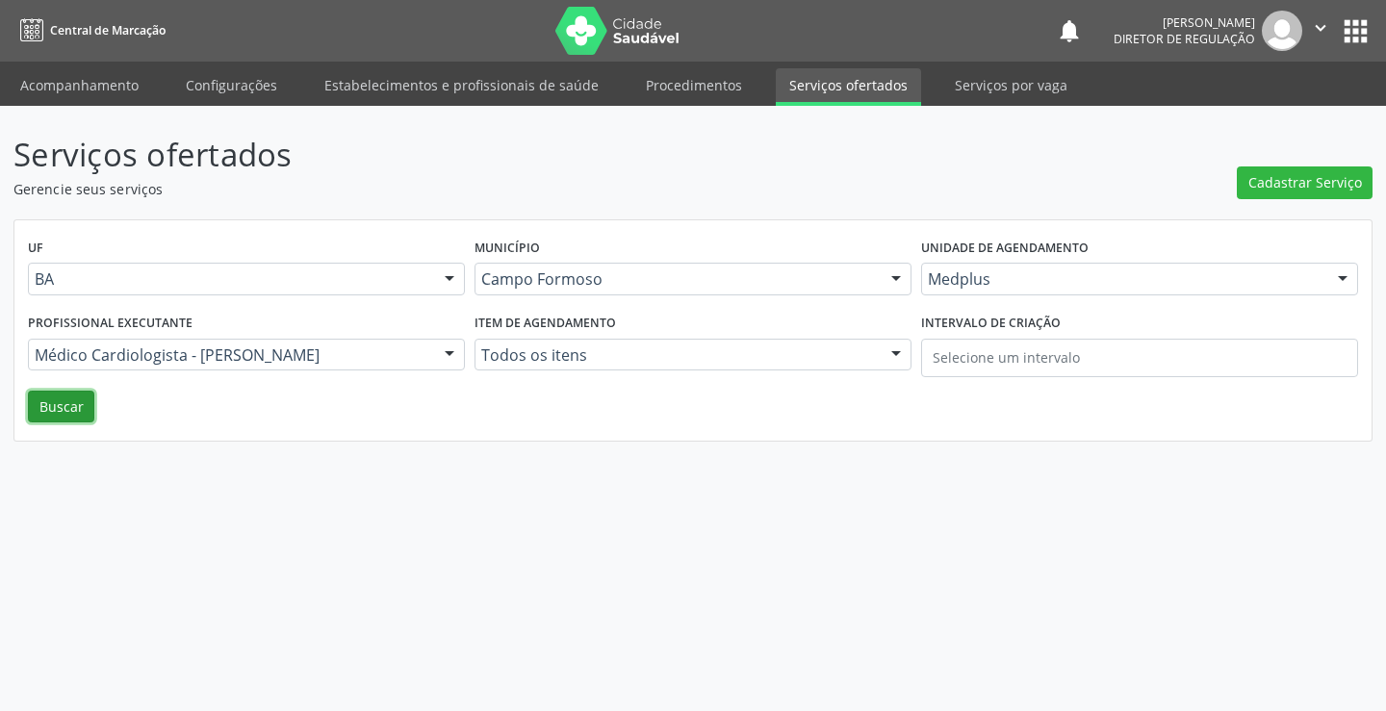
click at [92, 416] on button "Buscar" at bounding box center [61, 407] width 66 height 33
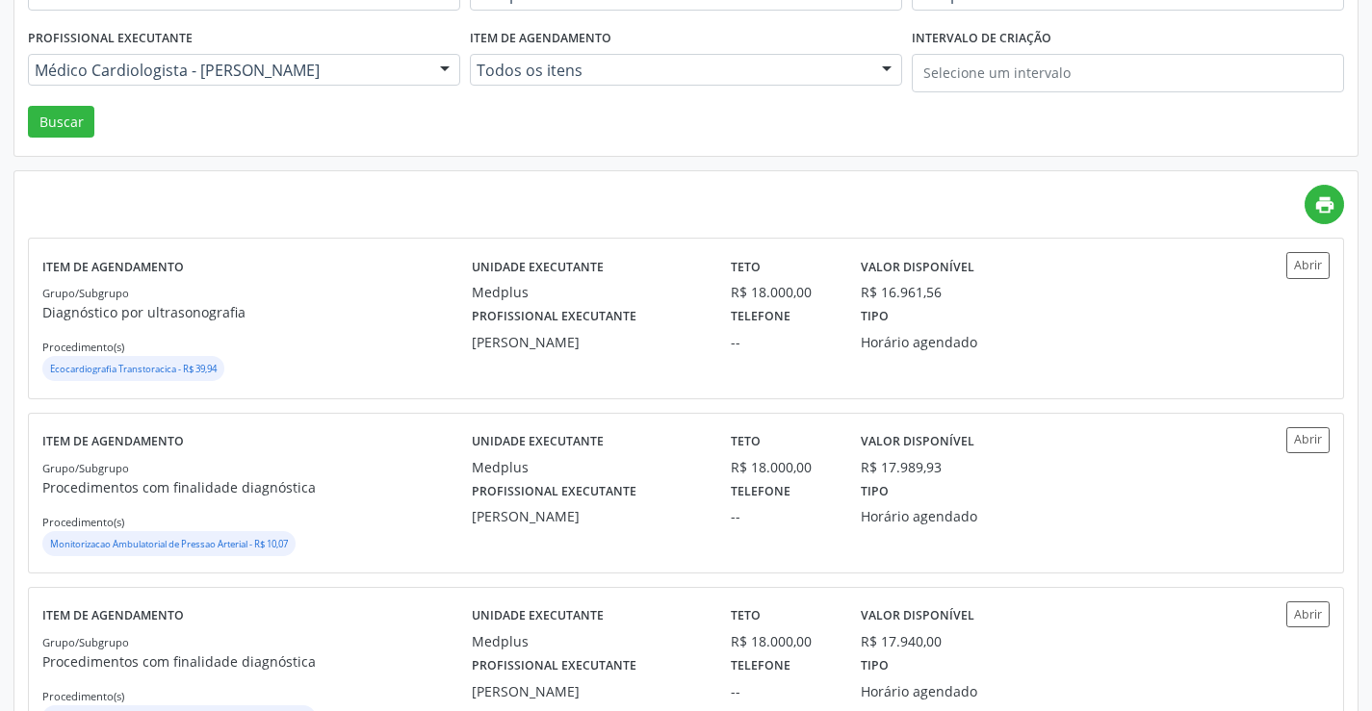
scroll to position [289, 0]
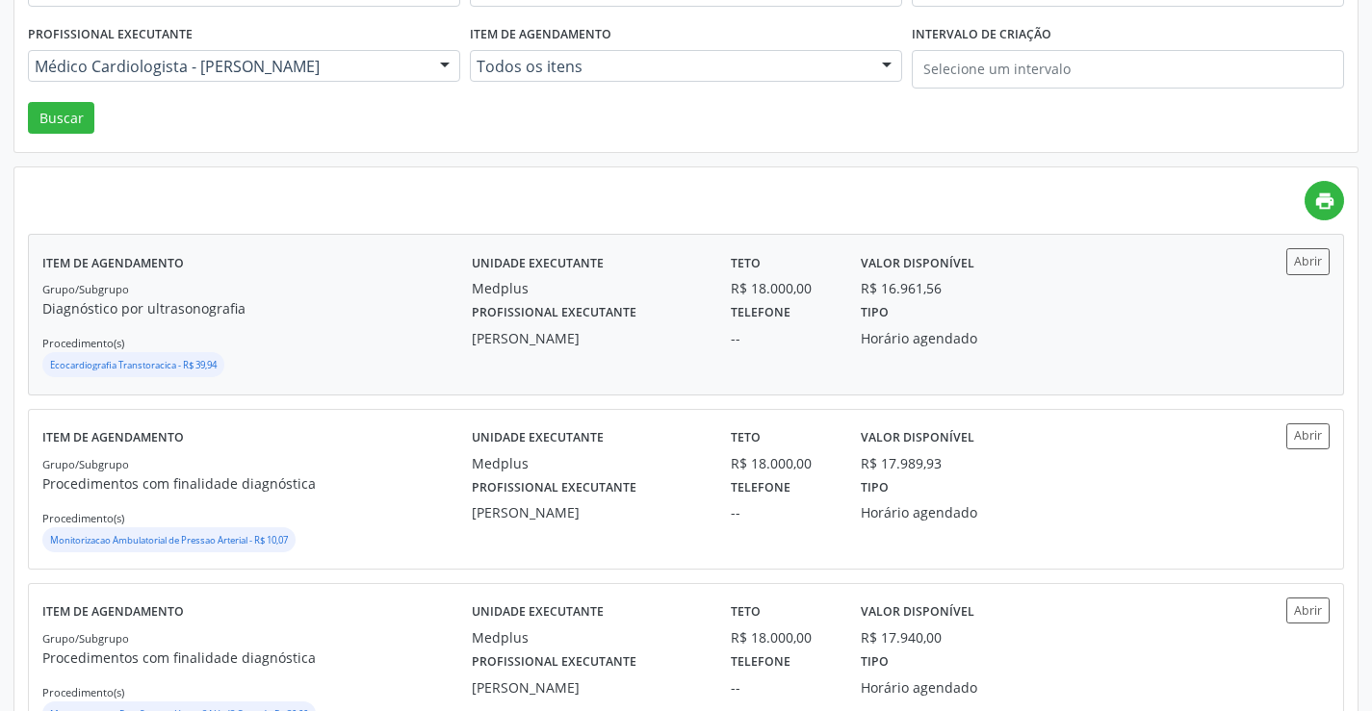
click at [1131, 360] on div "Unidade executante Medplus Teto R$ 18.000,00 Valor disponível R$ 16.961,56 Prof…" at bounding box center [847, 314] width 751 height 132
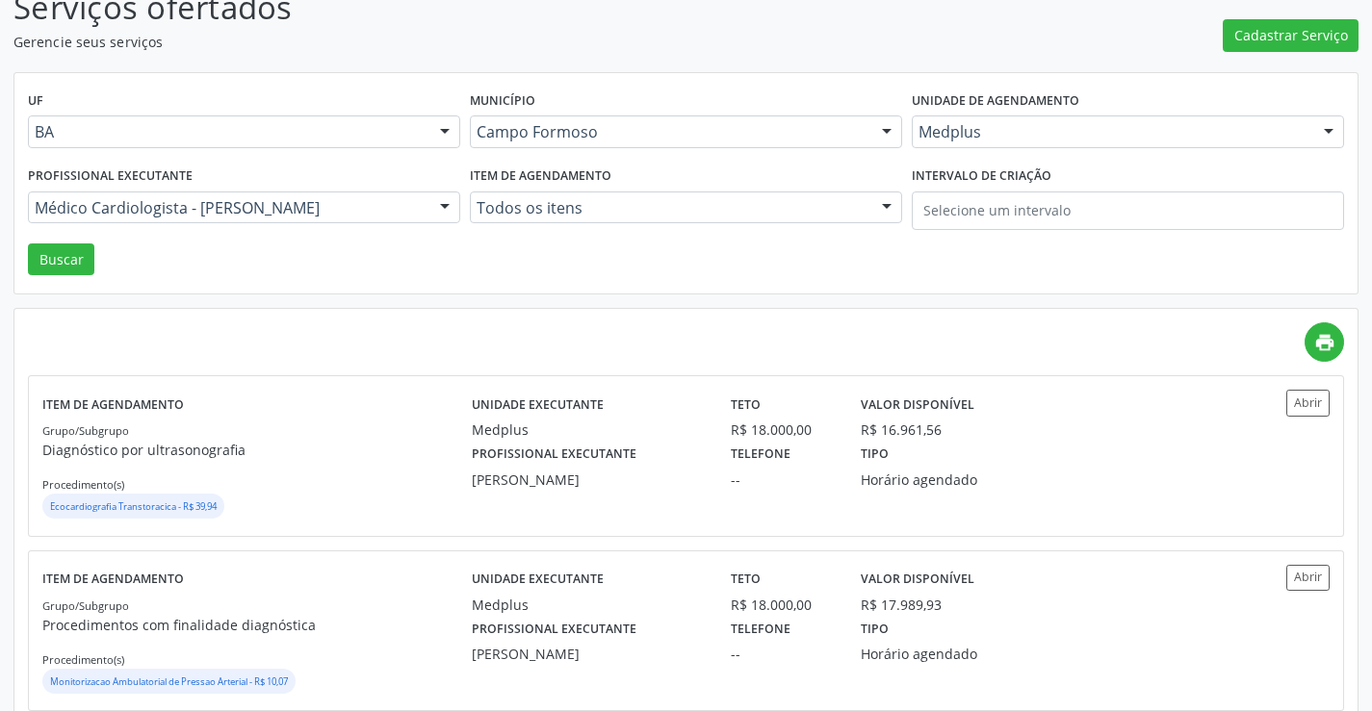
scroll to position [0, 0]
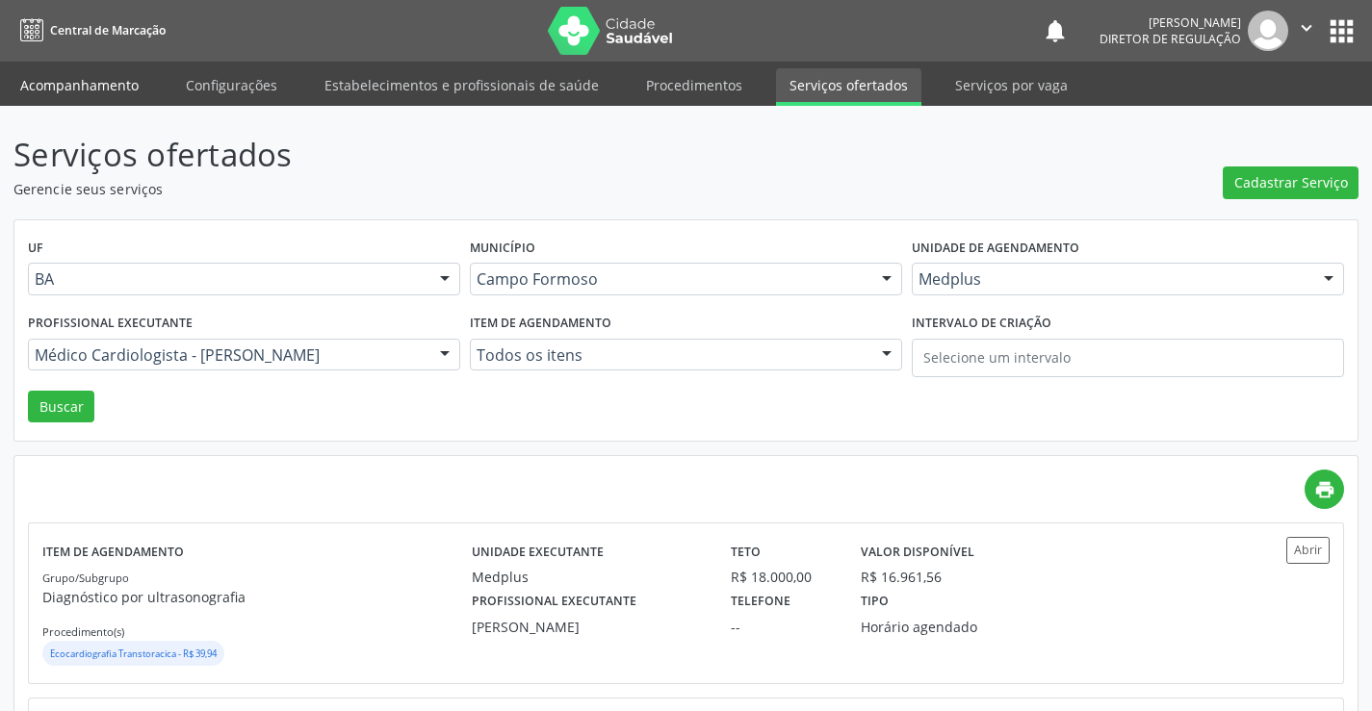
click at [109, 73] on link "Acompanhamento" at bounding box center [79, 85] width 145 height 34
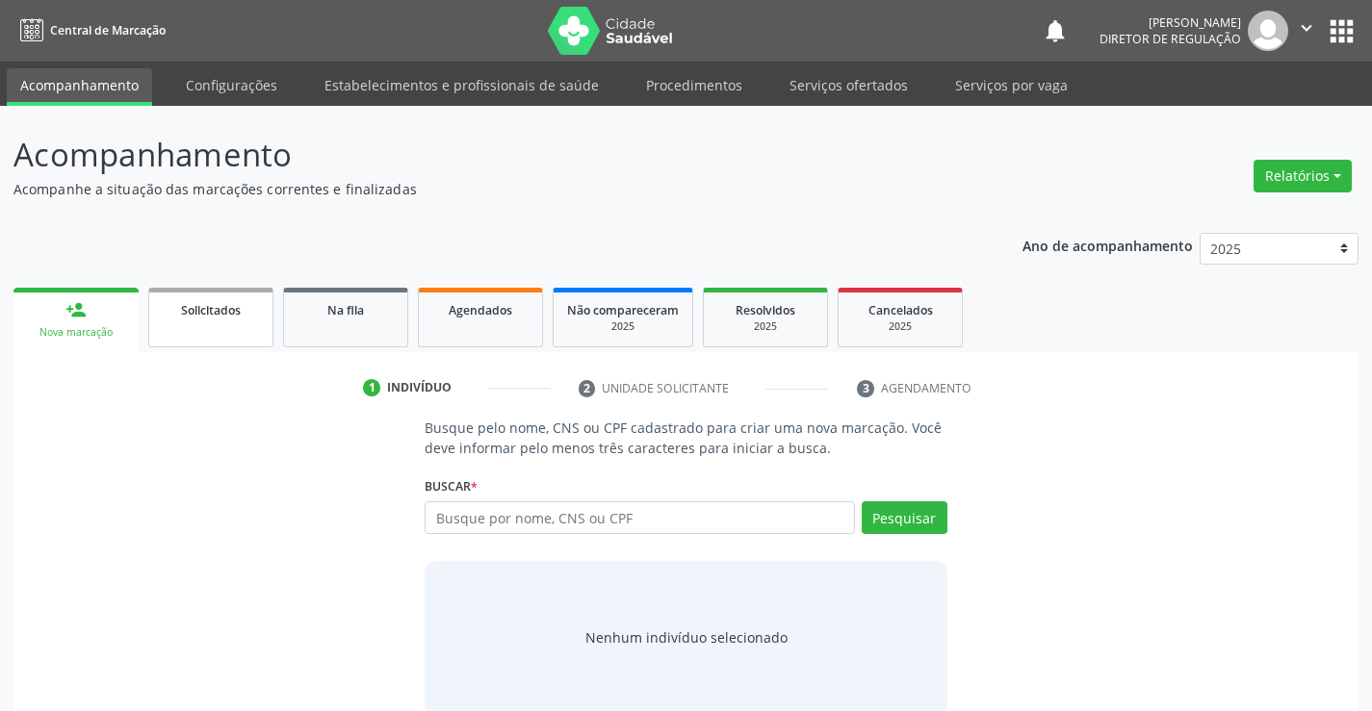
click at [223, 342] on link "Solicitados" at bounding box center [210, 318] width 125 height 60
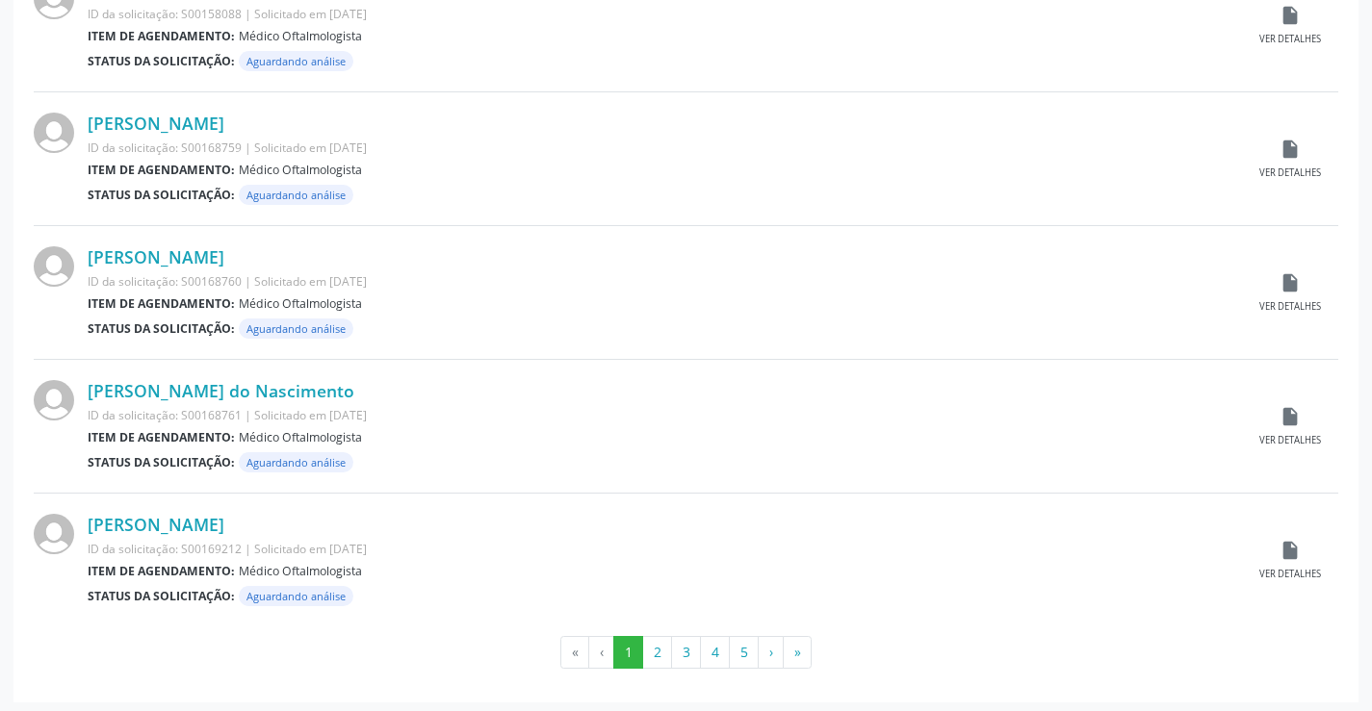
scroll to position [1898, 0]
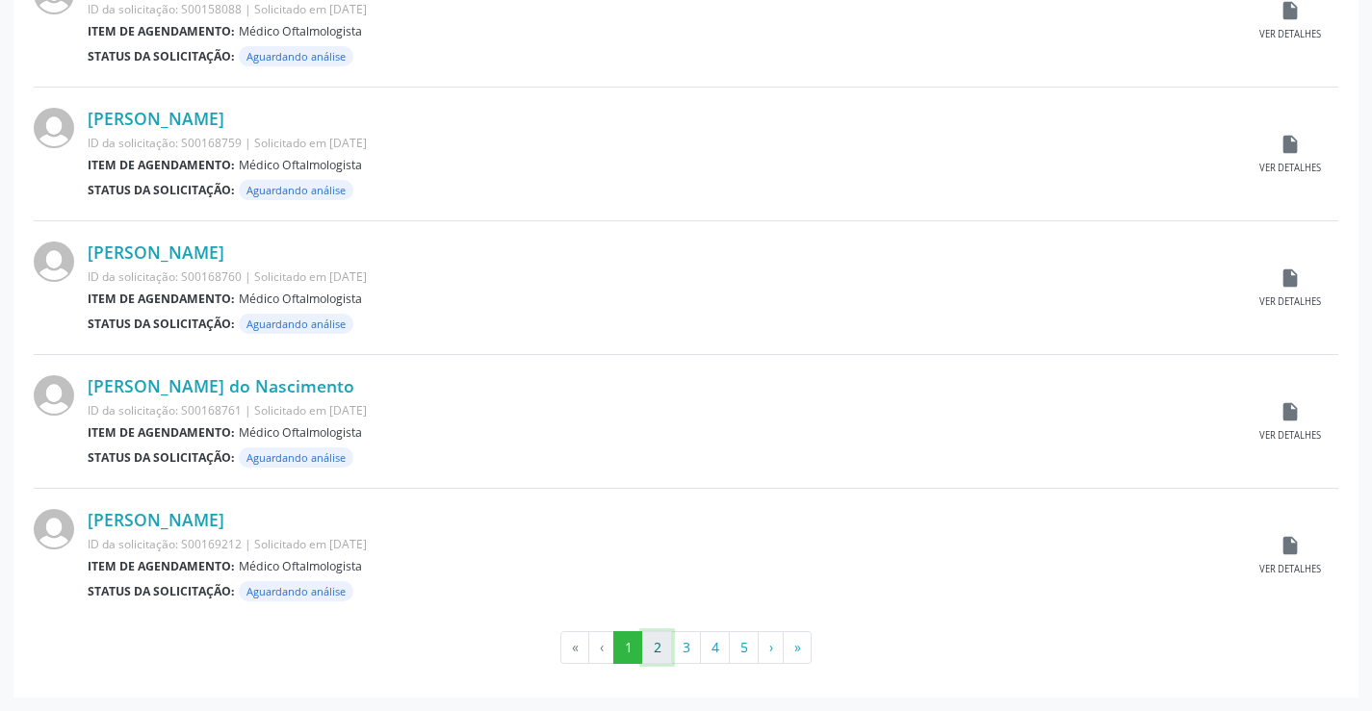
click at [656, 652] on button "2" at bounding box center [657, 648] width 30 height 33
click at [678, 641] on button "3" at bounding box center [686, 648] width 30 height 33
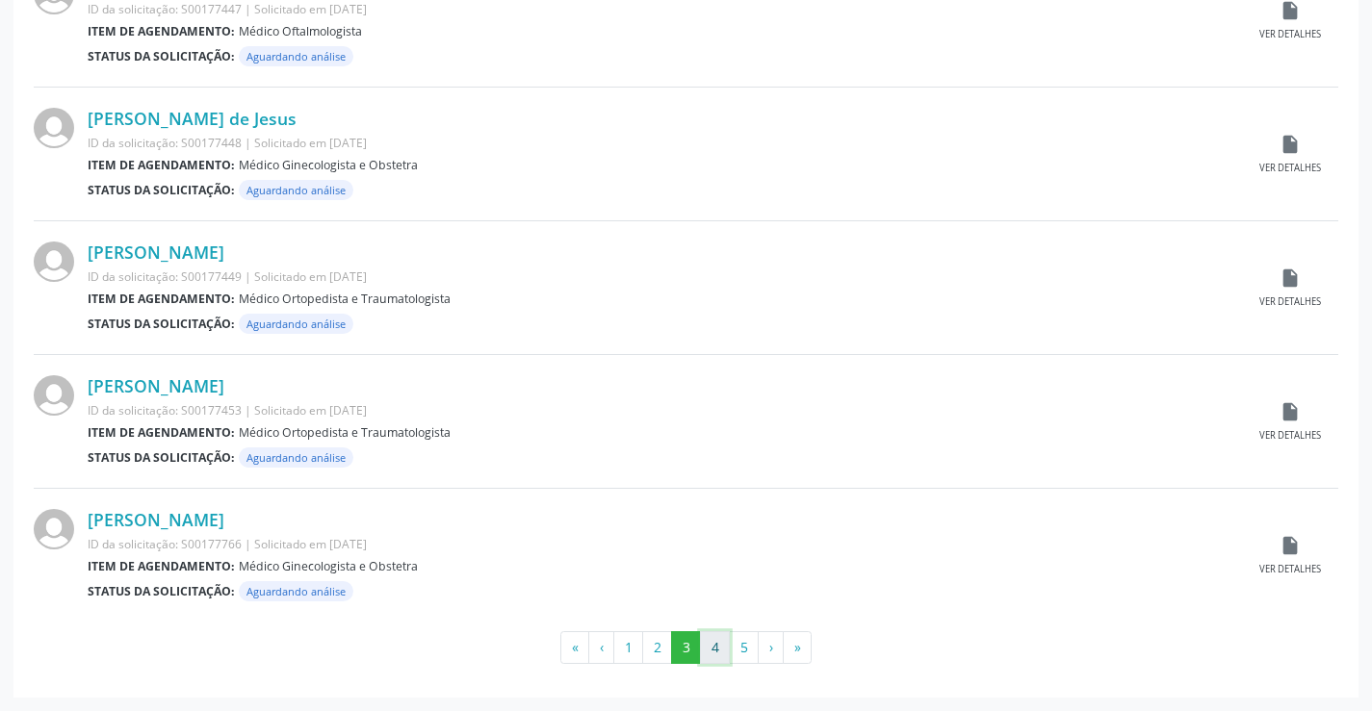
click at [717, 643] on button "4" at bounding box center [715, 648] width 30 height 33
click at [756, 646] on button "5" at bounding box center [744, 648] width 30 height 33
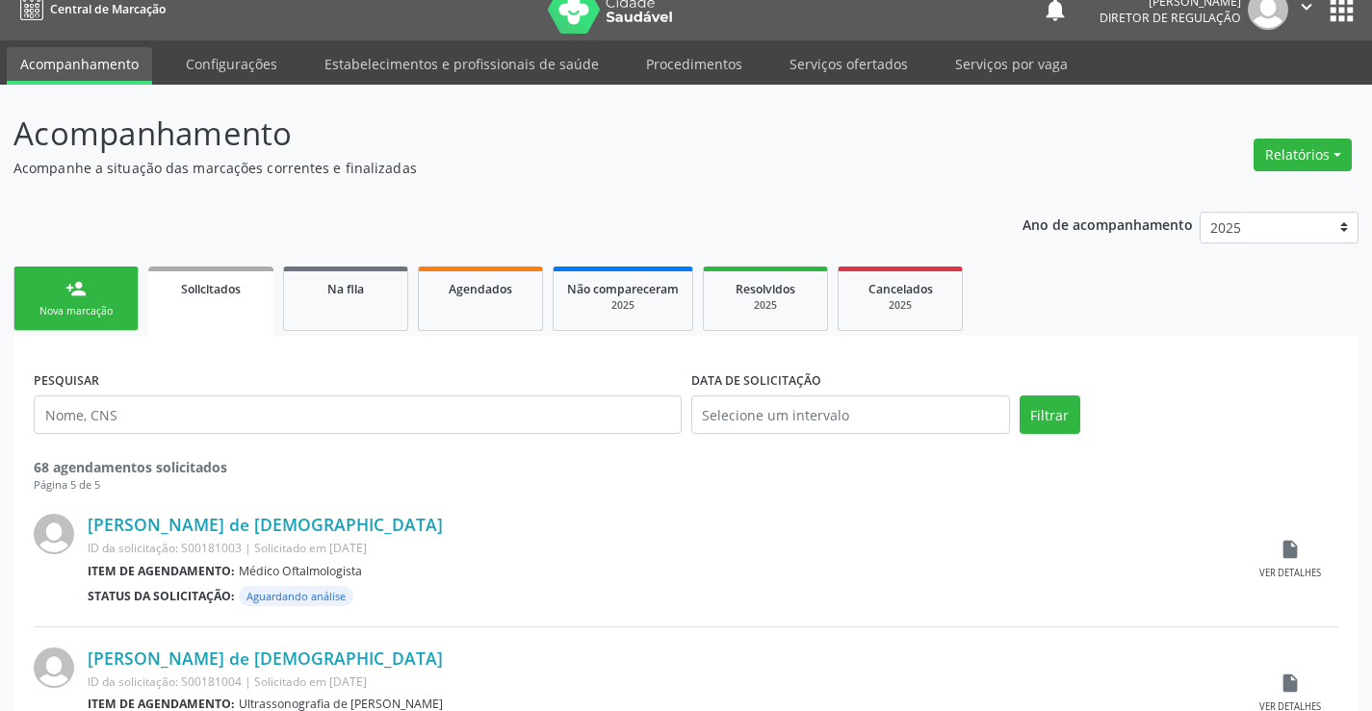
scroll to position [0, 0]
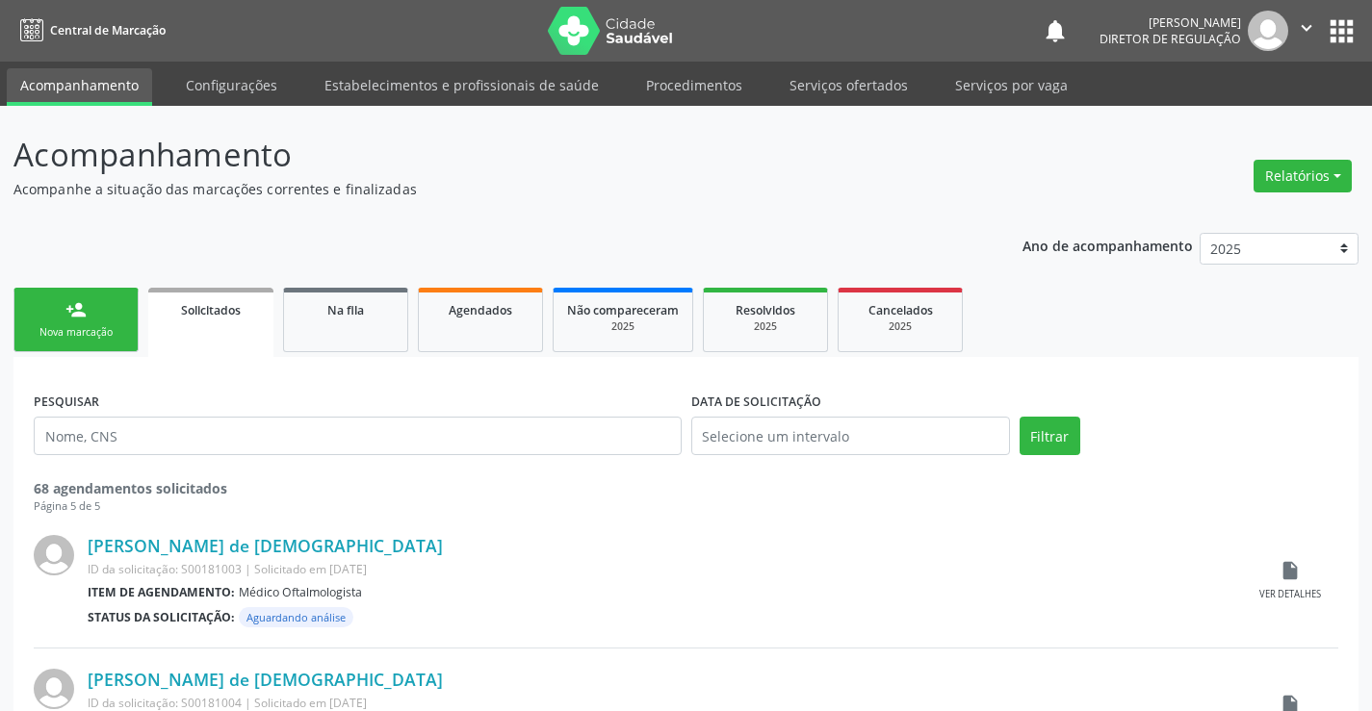
click at [112, 341] on link "person_add Nova marcação" at bounding box center [75, 320] width 125 height 64
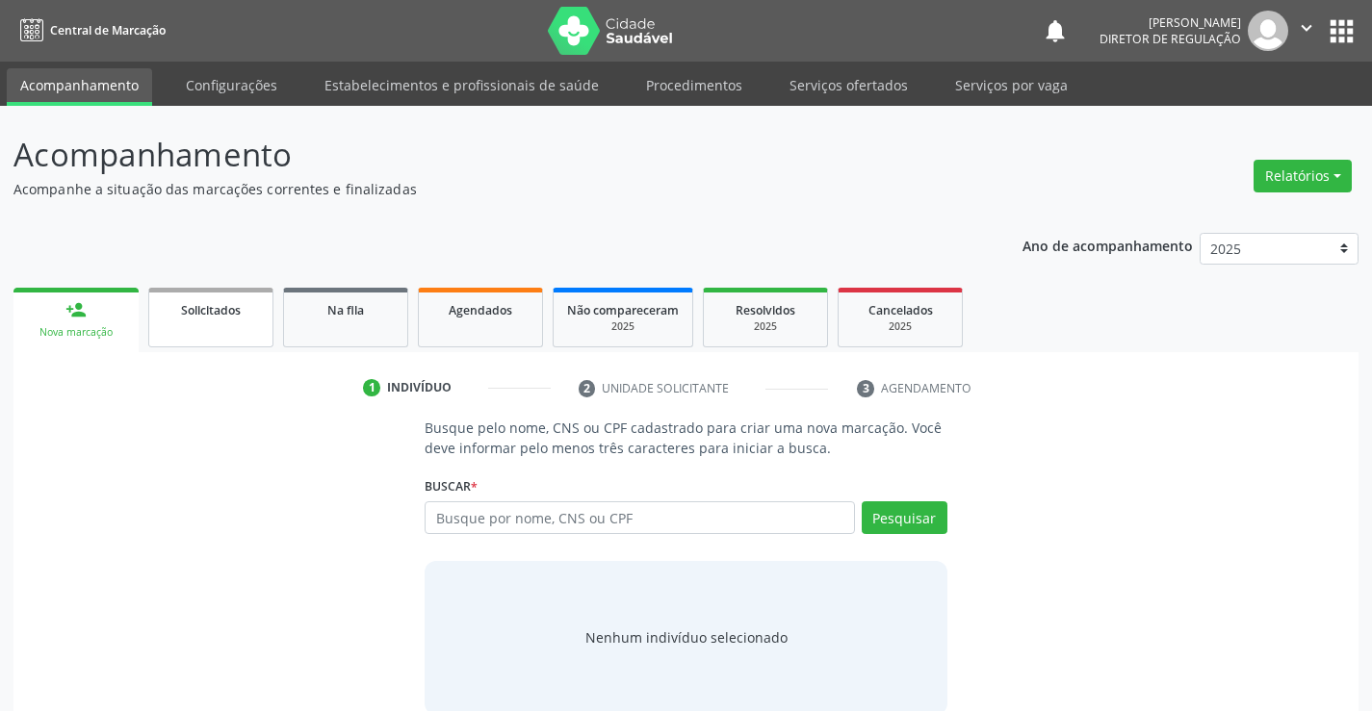
click at [228, 317] on span "Solicitados" at bounding box center [211, 310] width 60 height 16
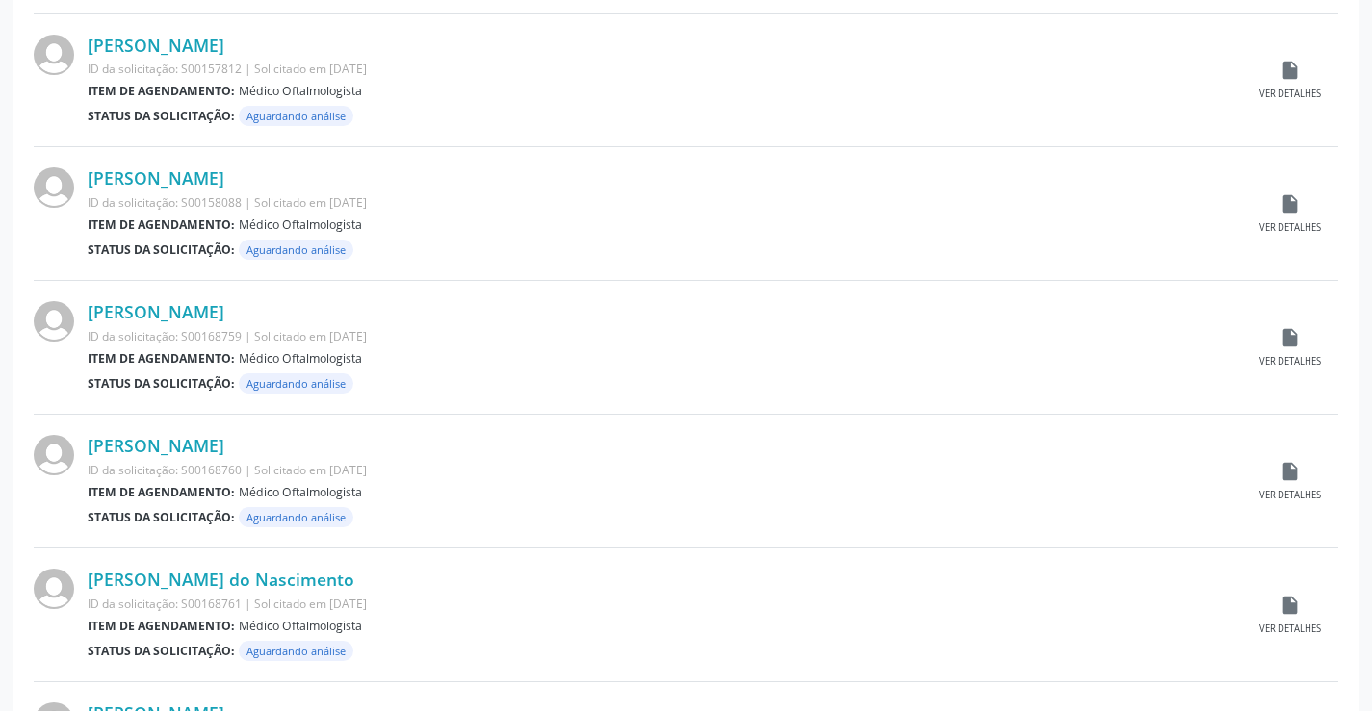
scroll to position [1898, 0]
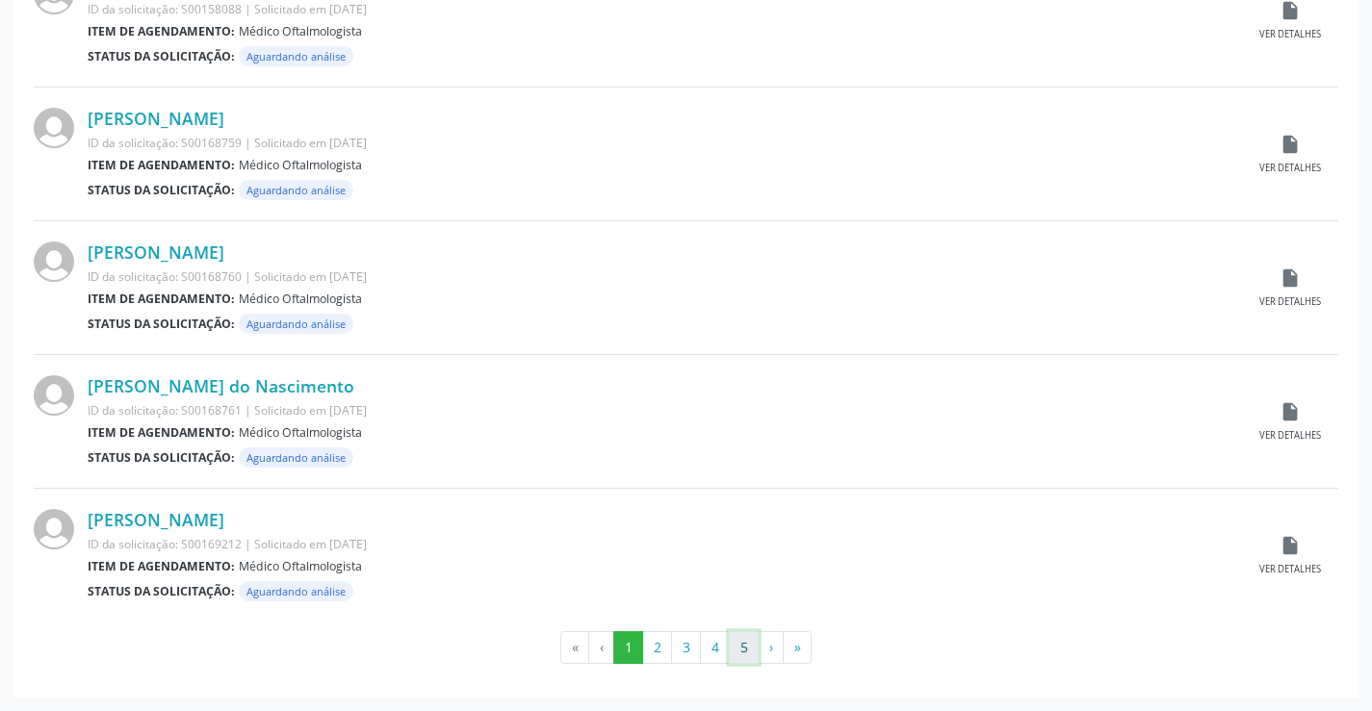
click at [734, 657] on button "5" at bounding box center [744, 648] width 30 height 33
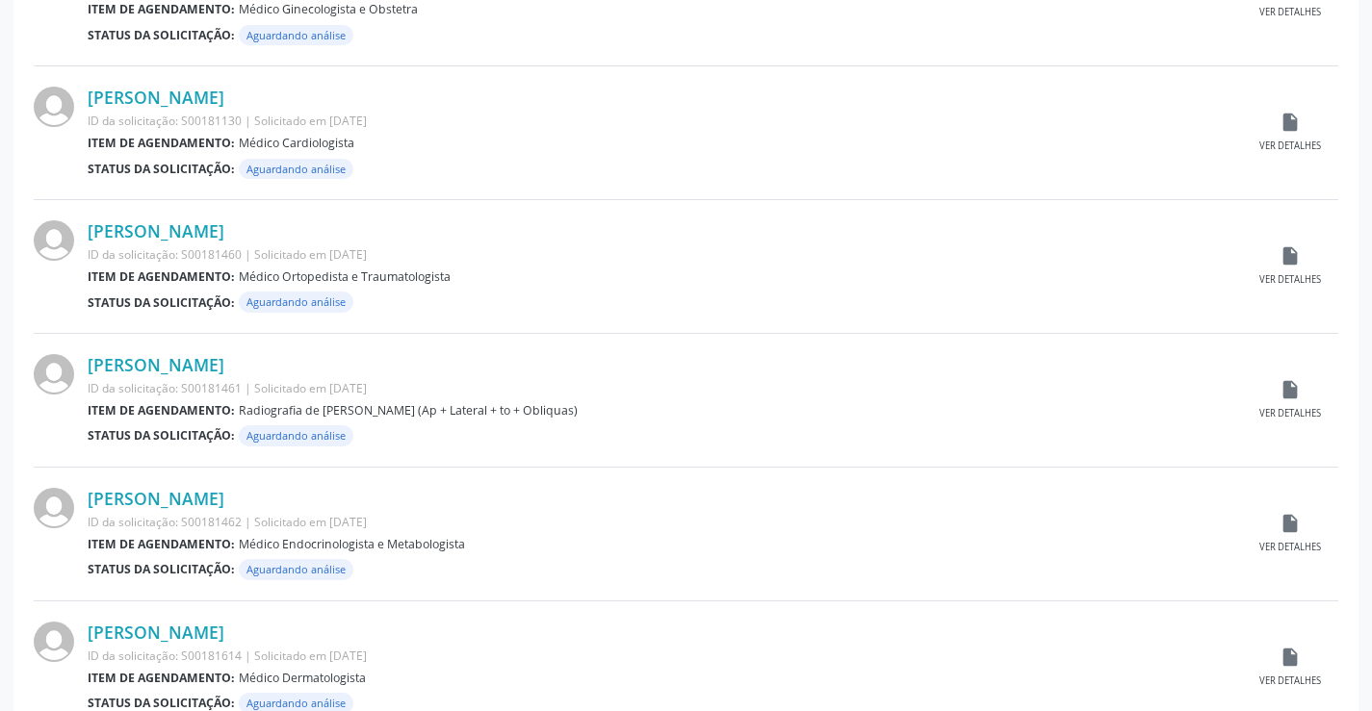
scroll to position [962, 0]
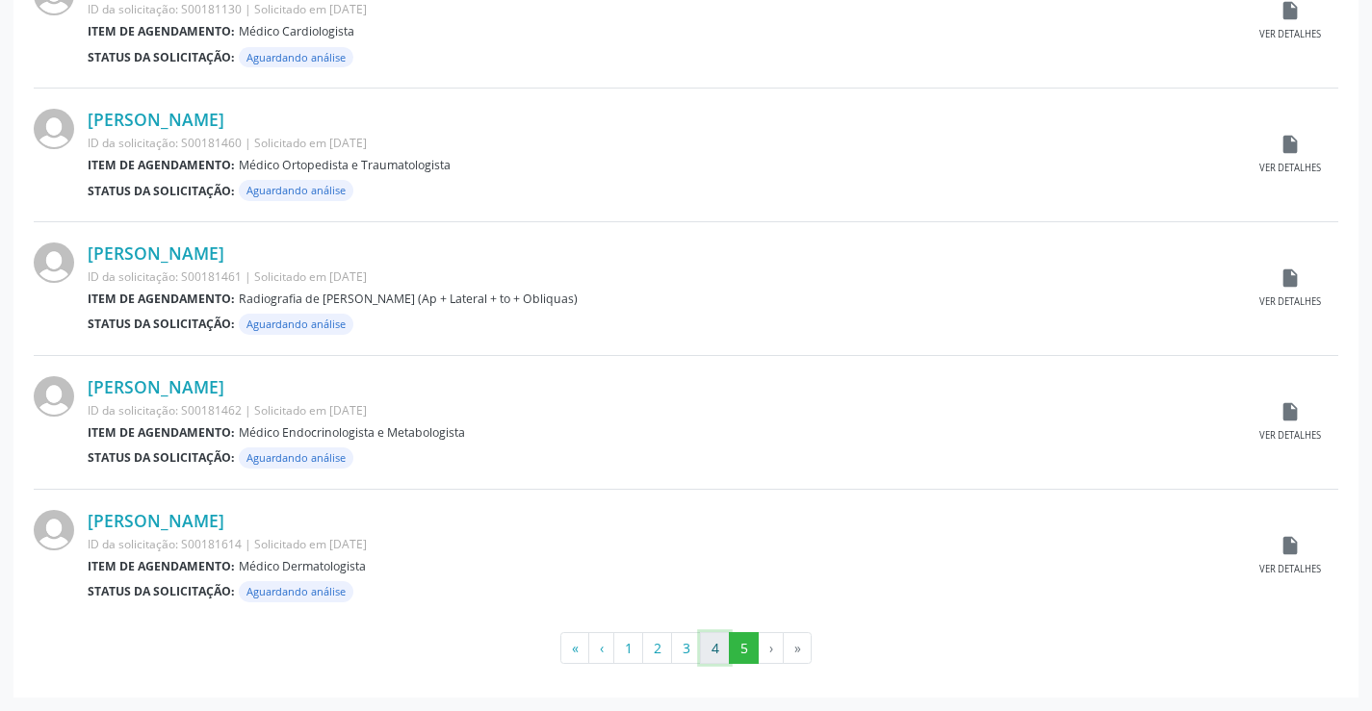
click at [707, 658] on button "4" at bounding box center [715, 648] width 30 height 33
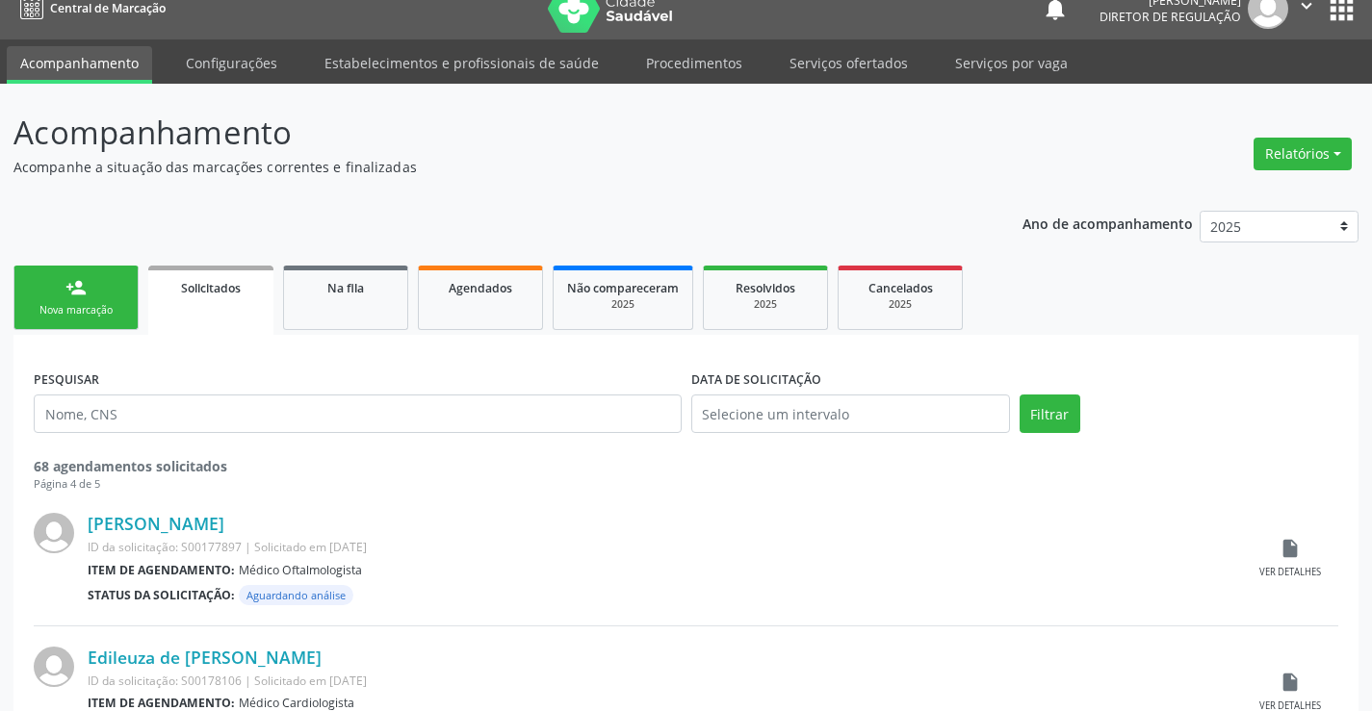
scroll to position [0, 0]
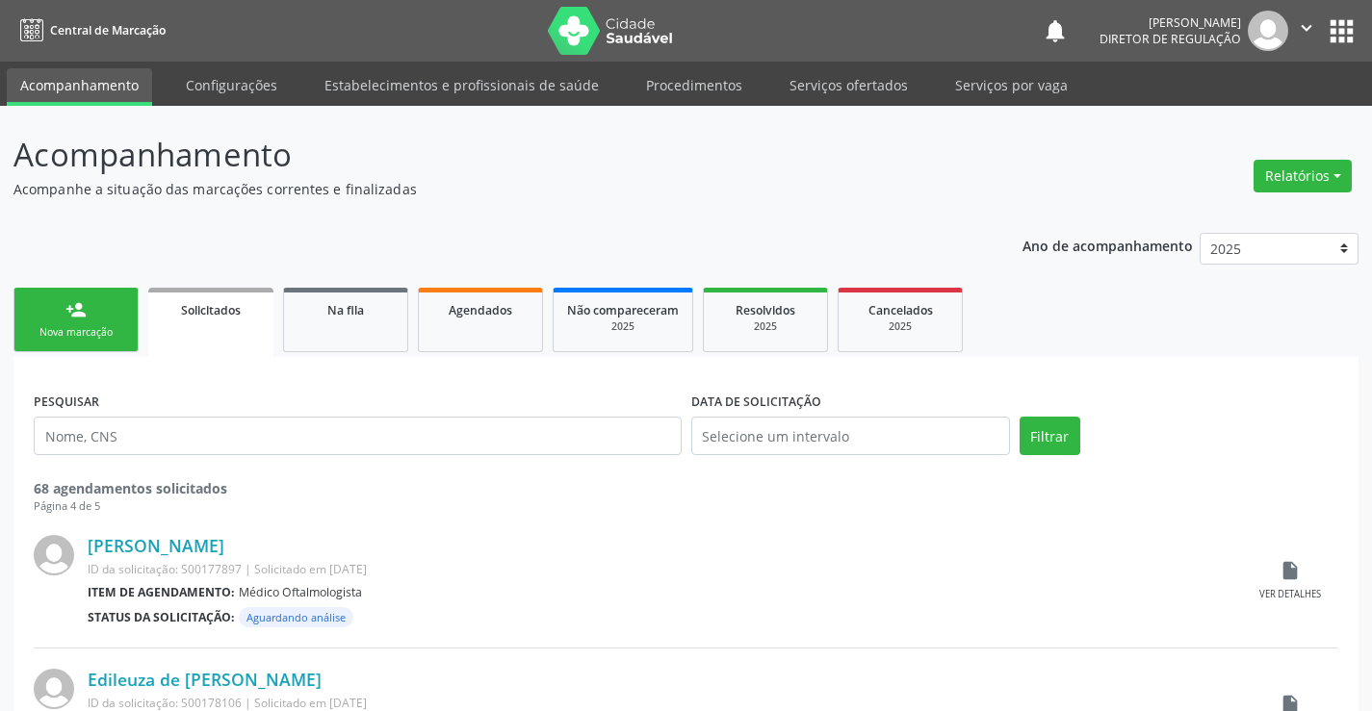
click at [102, 322] on link "person_add Nova marcação" at bounding box center [75, 320] width 125 height 64
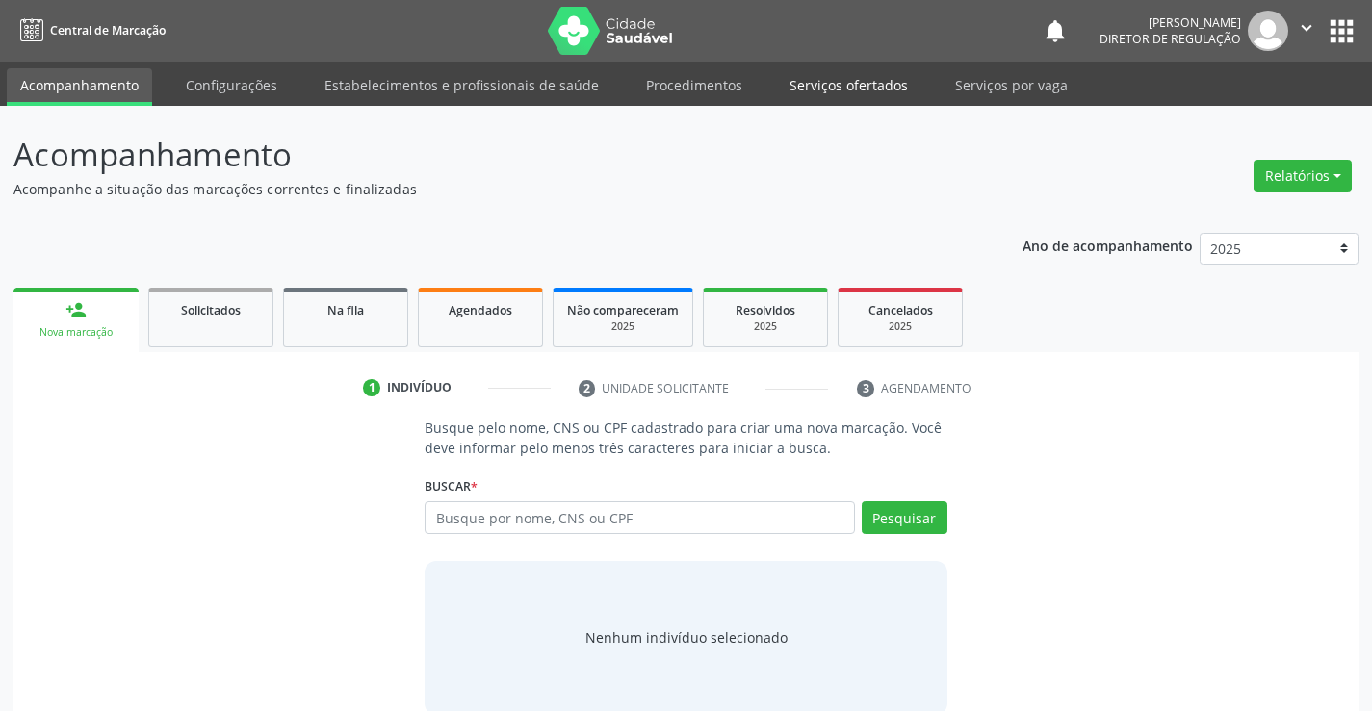
click at [827, 82] on link "Serviços ofertados" at bounding box center [848, 85] width 145 height 34
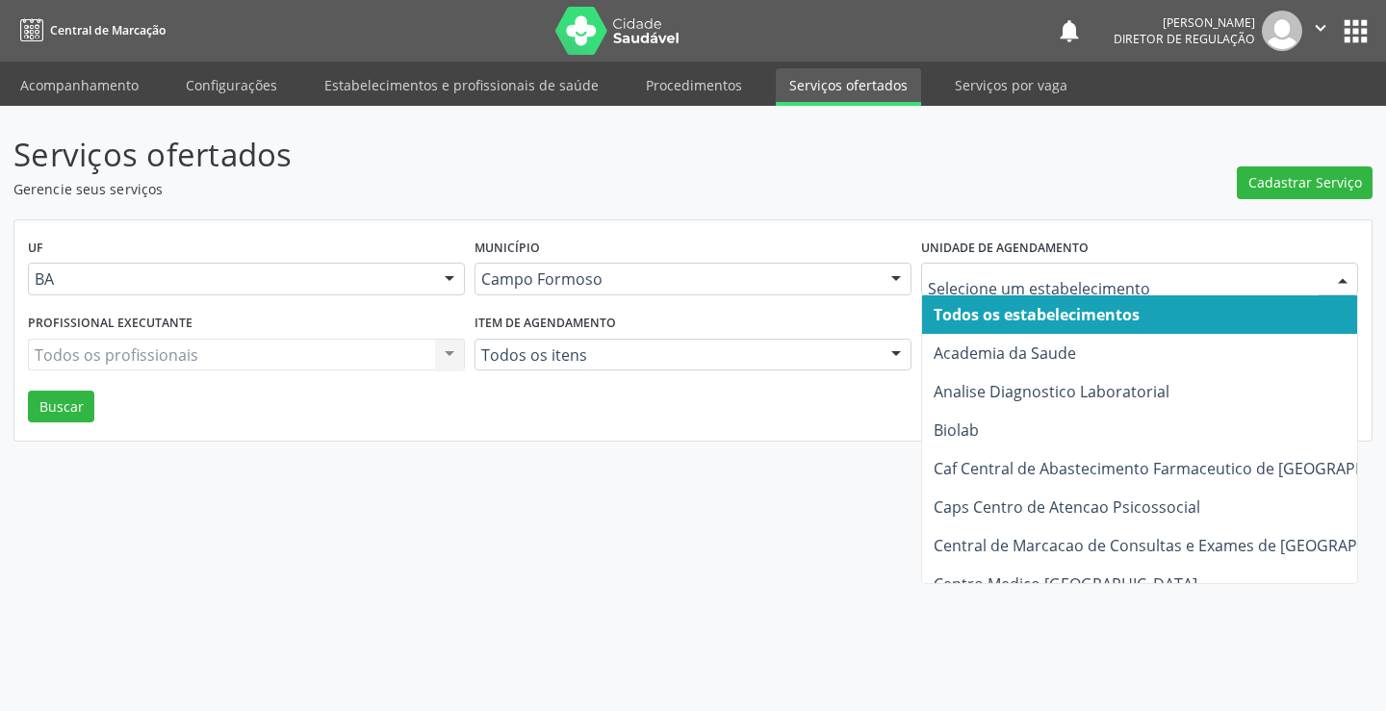
click at [1067, 269] on div at bounding box center [1139, 279] width 437 height 33
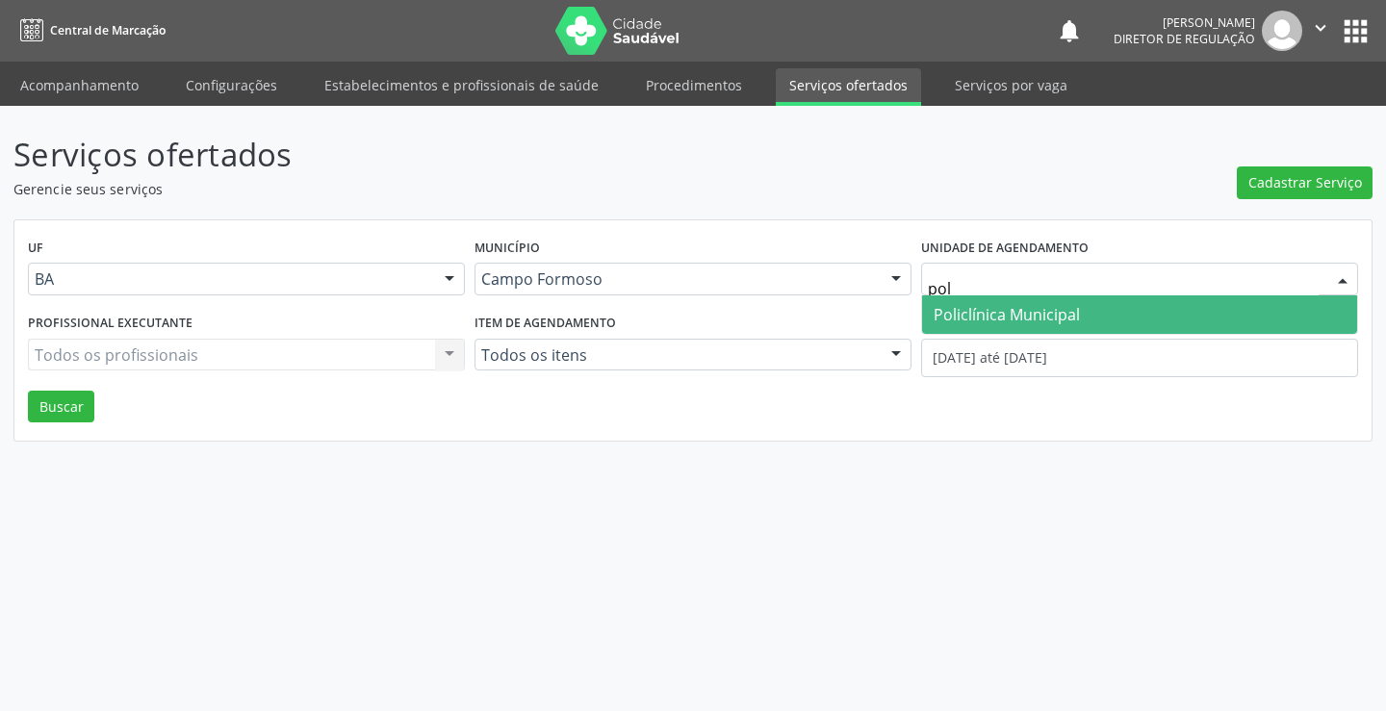
type input "poli"
click at [1057, 319] on span "Policlínica Municipal" at bounding box center [1007, 314] width 146 height 21
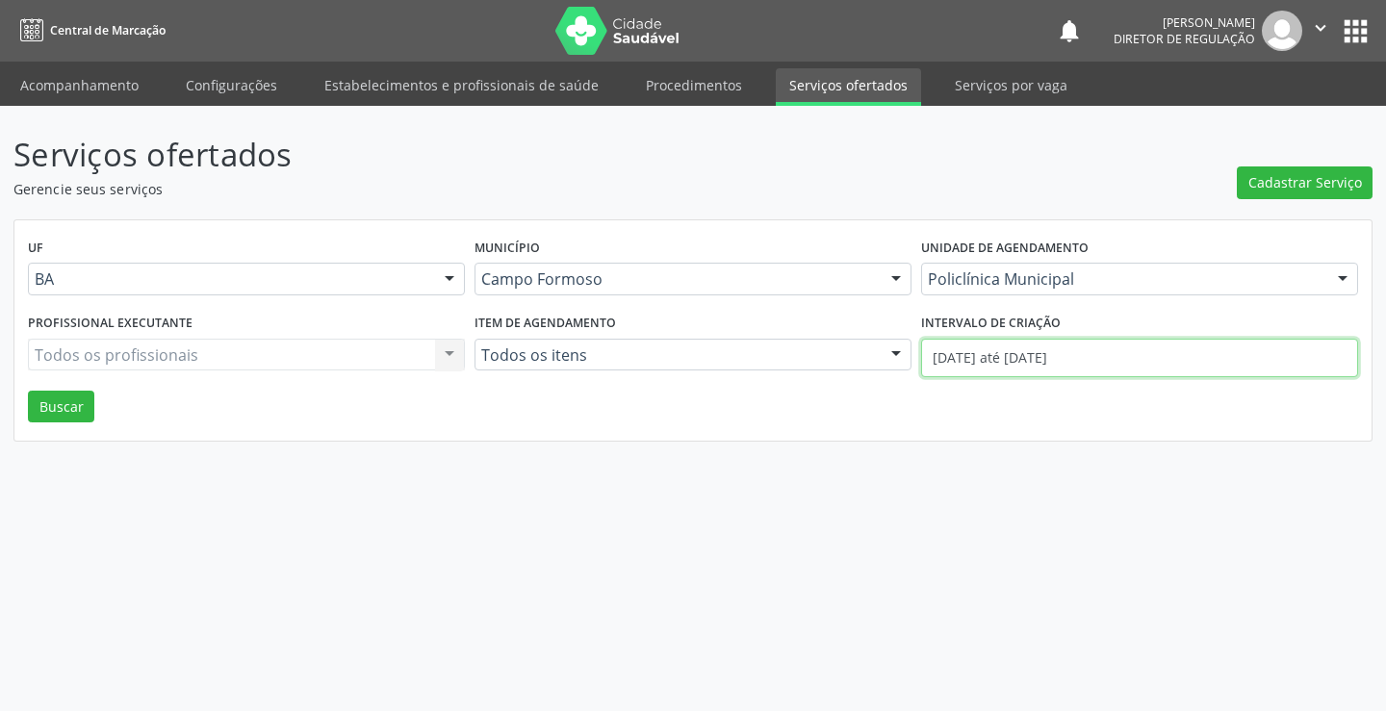
click at [992, 368] on input "[DATE] até [DATE]" at bounding box center [1139, 358] width 437 height 39
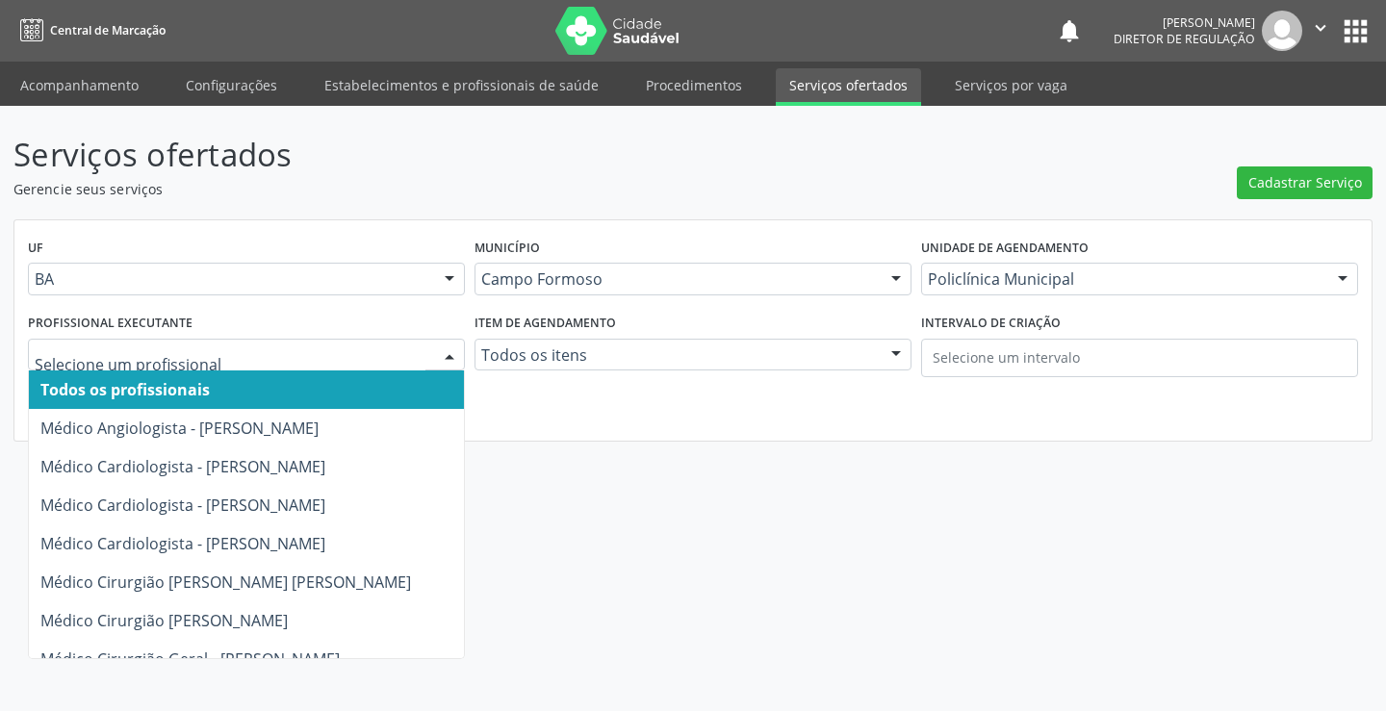
click at [219, 367] on div at bounding box center [246, 355] width 437 height 33
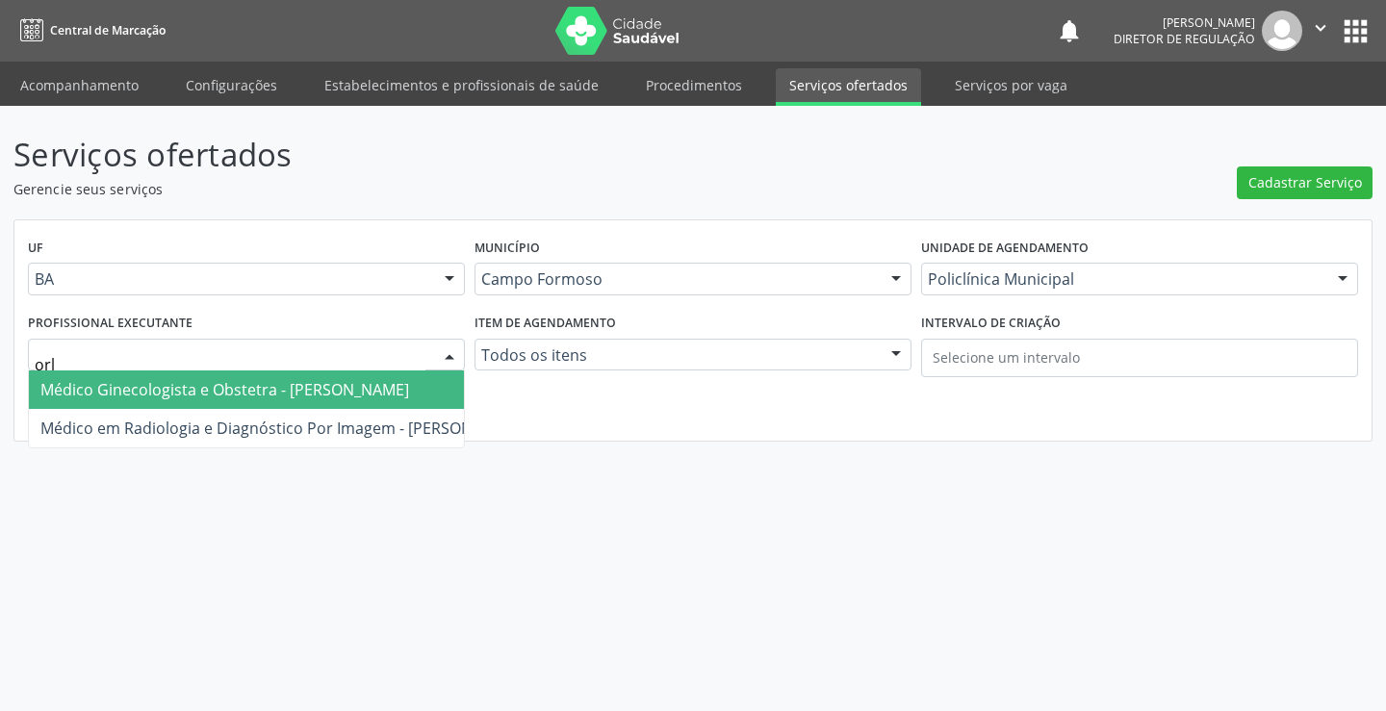
type input "orli"
click at [243, 398] on span "Médico Ginecologista e Obstetra - [PERSON_NAME]" at bounding box center [224, 389] width 369 height 21
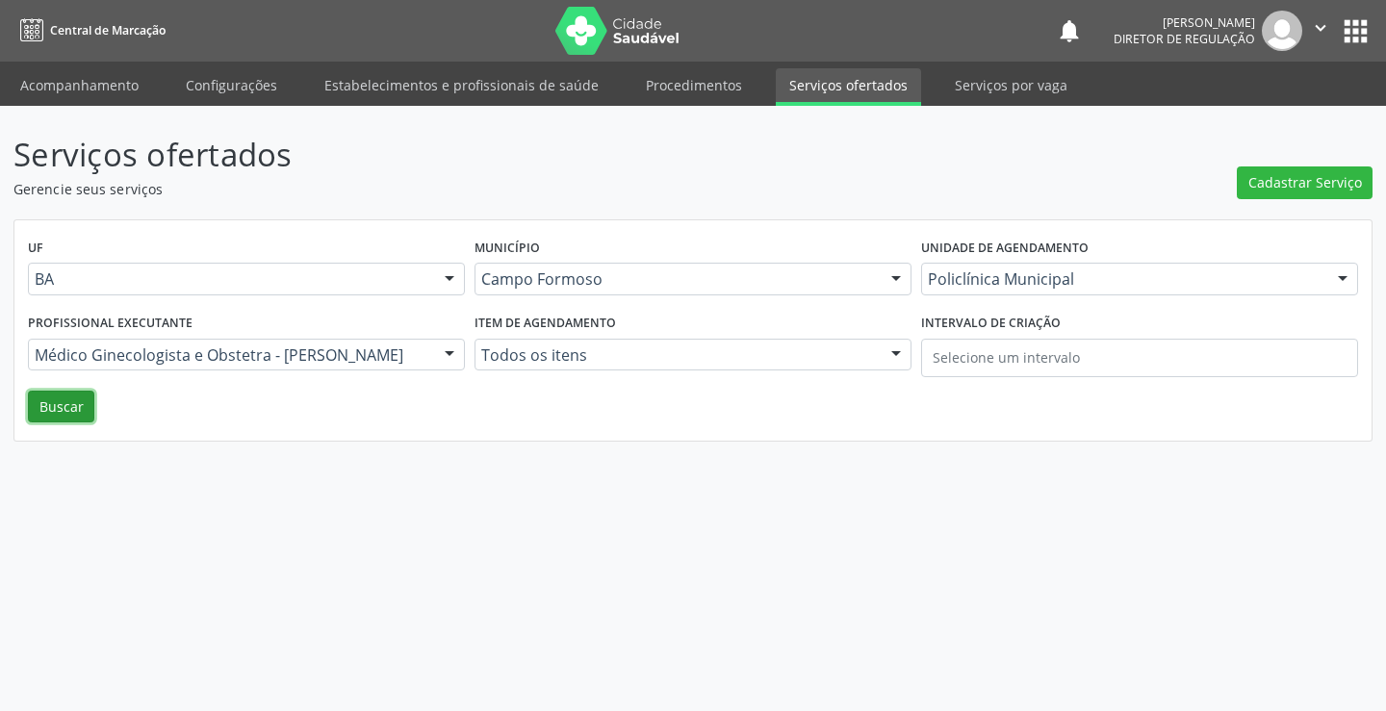
click at [60, 405] on button "Buscar" at bounding box center [61, 407] width 66 height 33
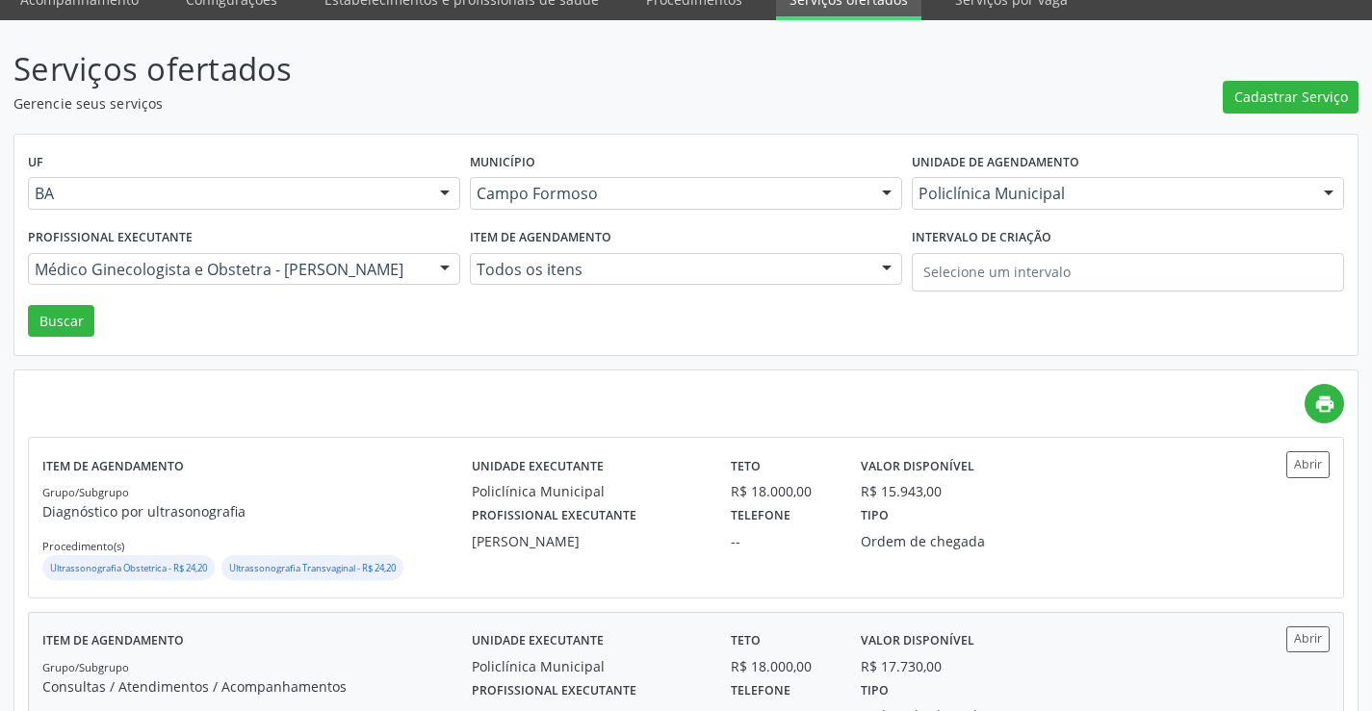
scroll to position [193, 0]
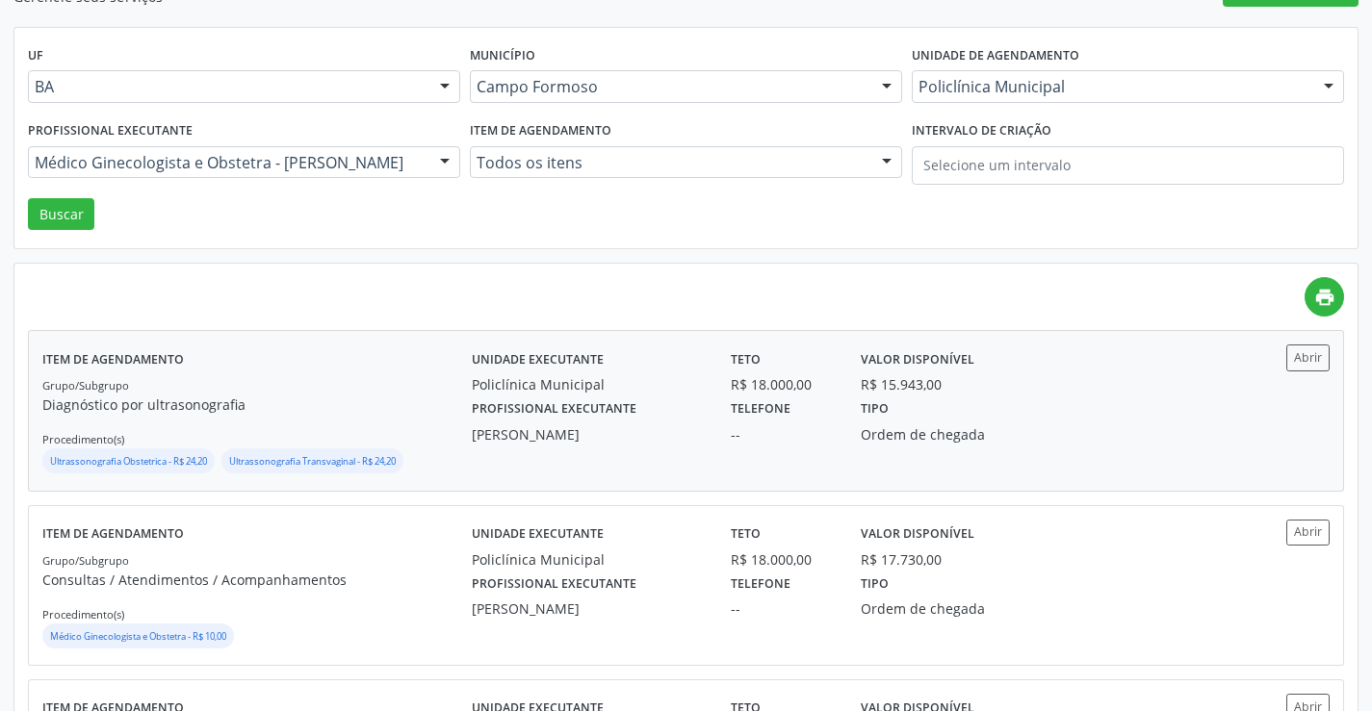
click at [1160, 370] on div "Unidade executante Policlínica Municipal Teto R$ 18.000,00 Valor disponível R$ …" at bounding box center [847, 370] width 778 height 50
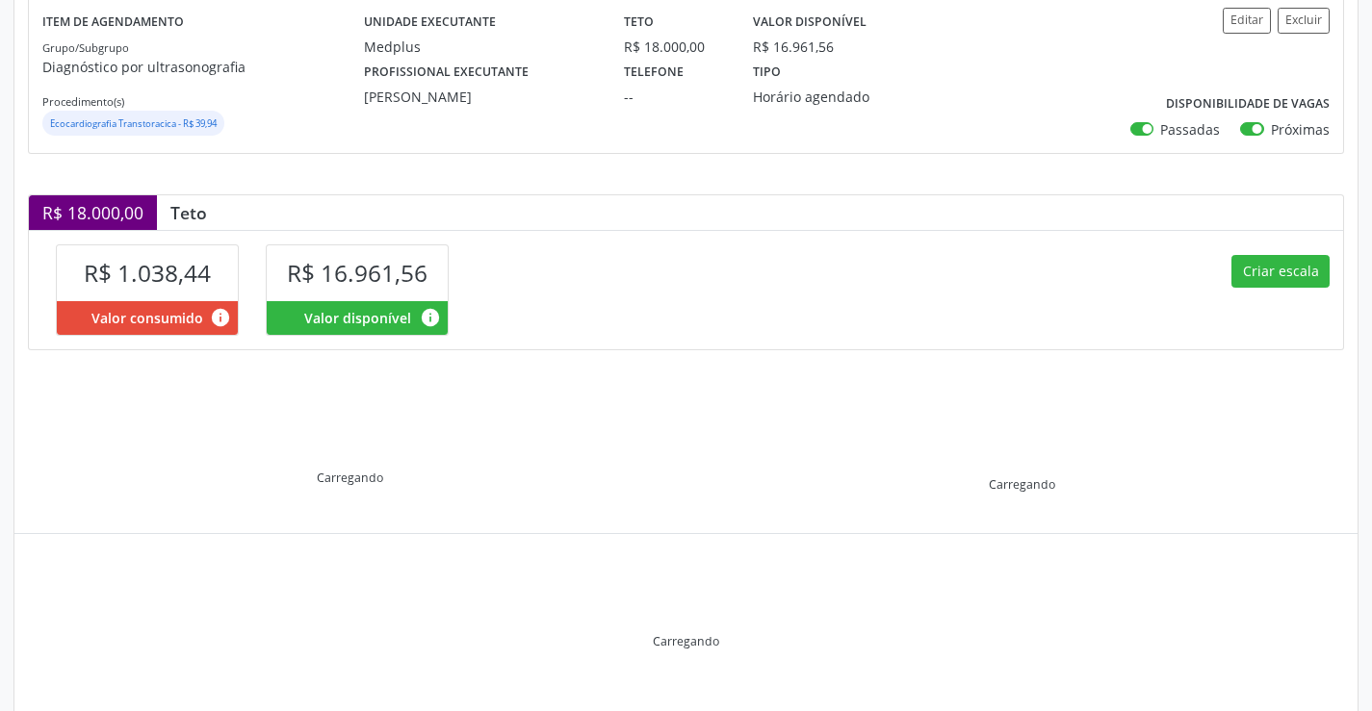
scroll to position [274, 0]
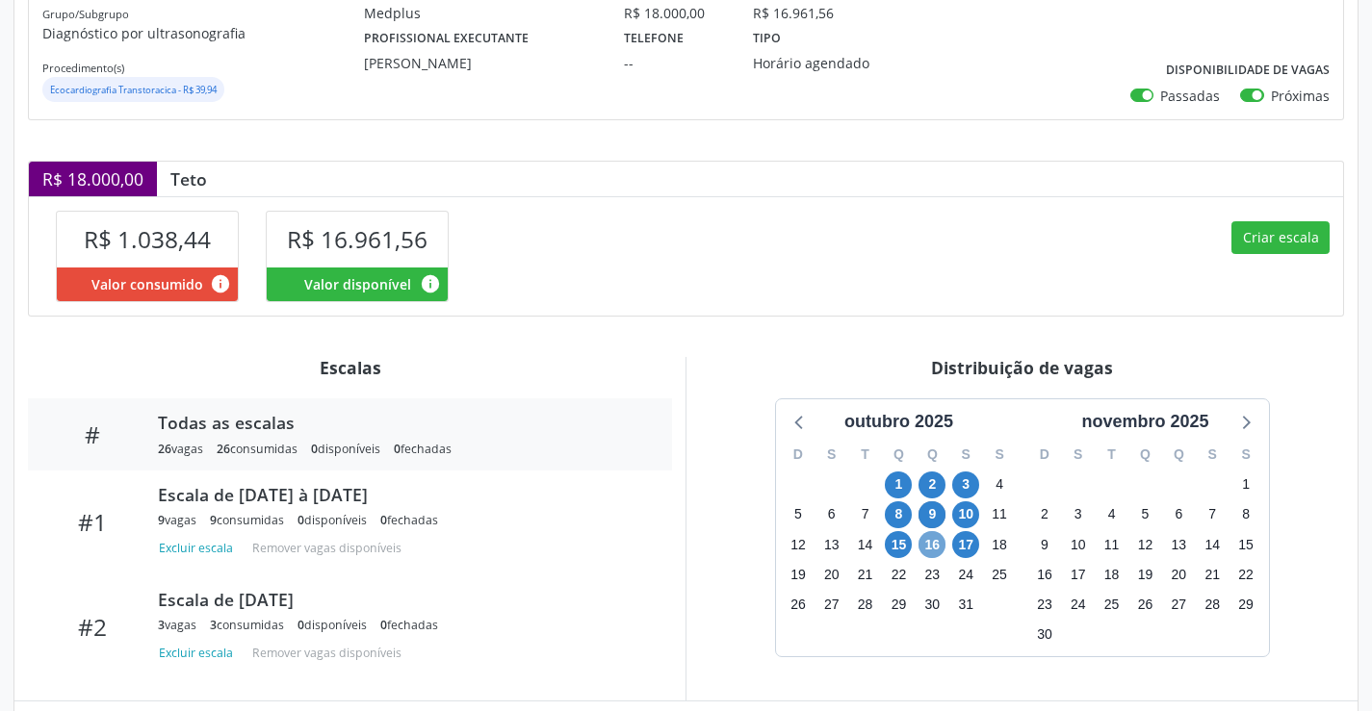
click at [922, 543] on span "16" at bounding box center [931, 544] width 27 height 27
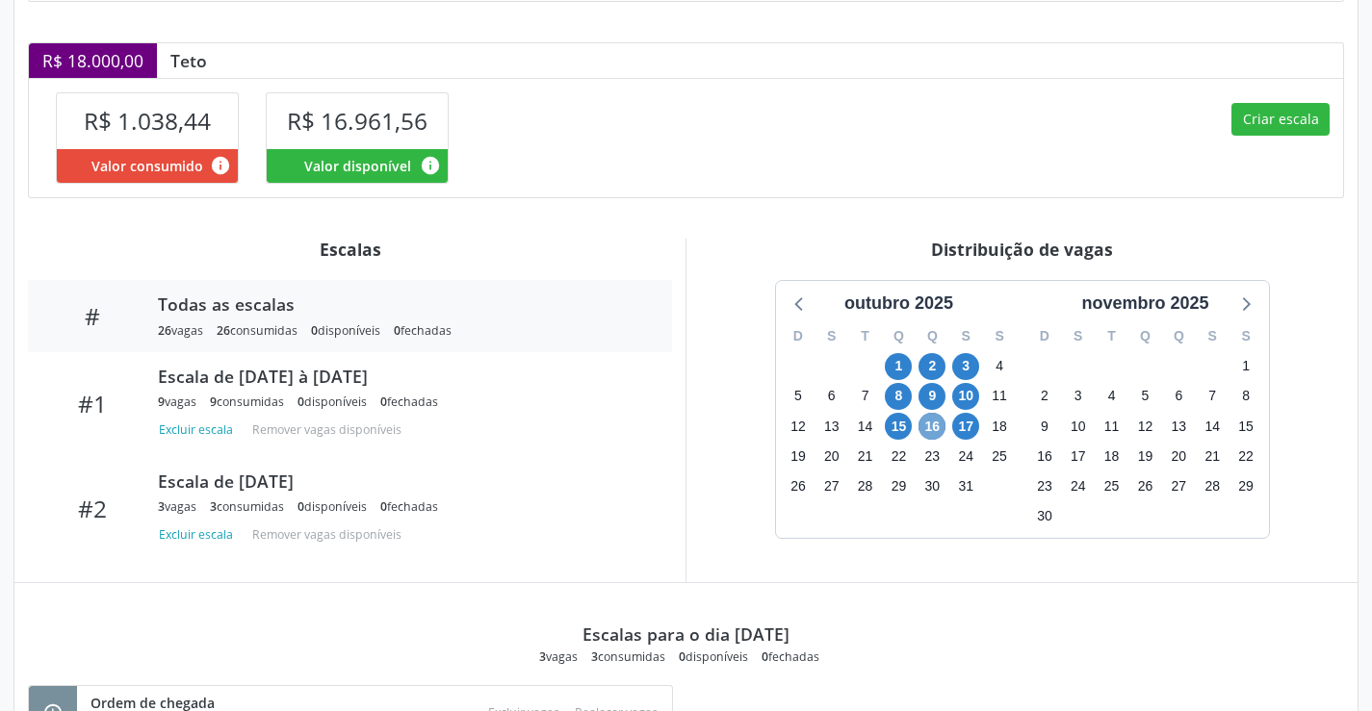
scroll to position [614, 0]
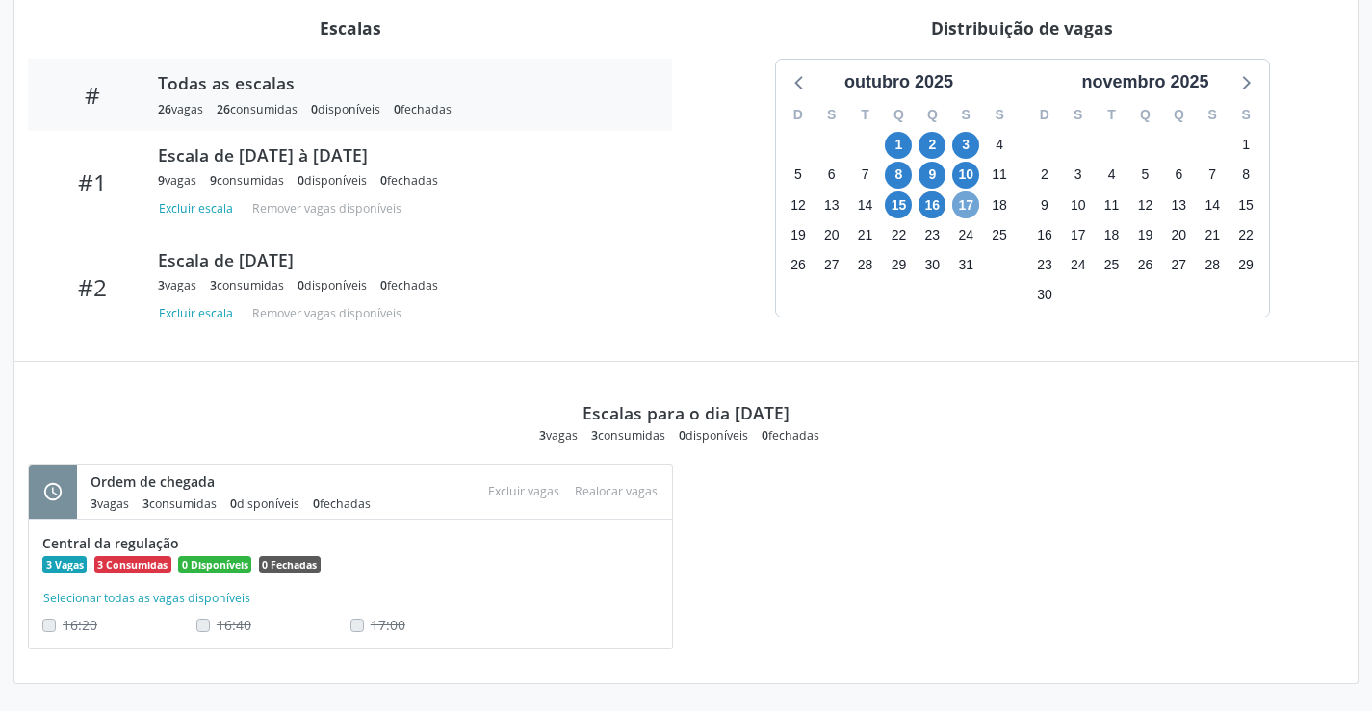
click at [960, 208] on span "17" at bounding box center [965, 205] width 27 height 27
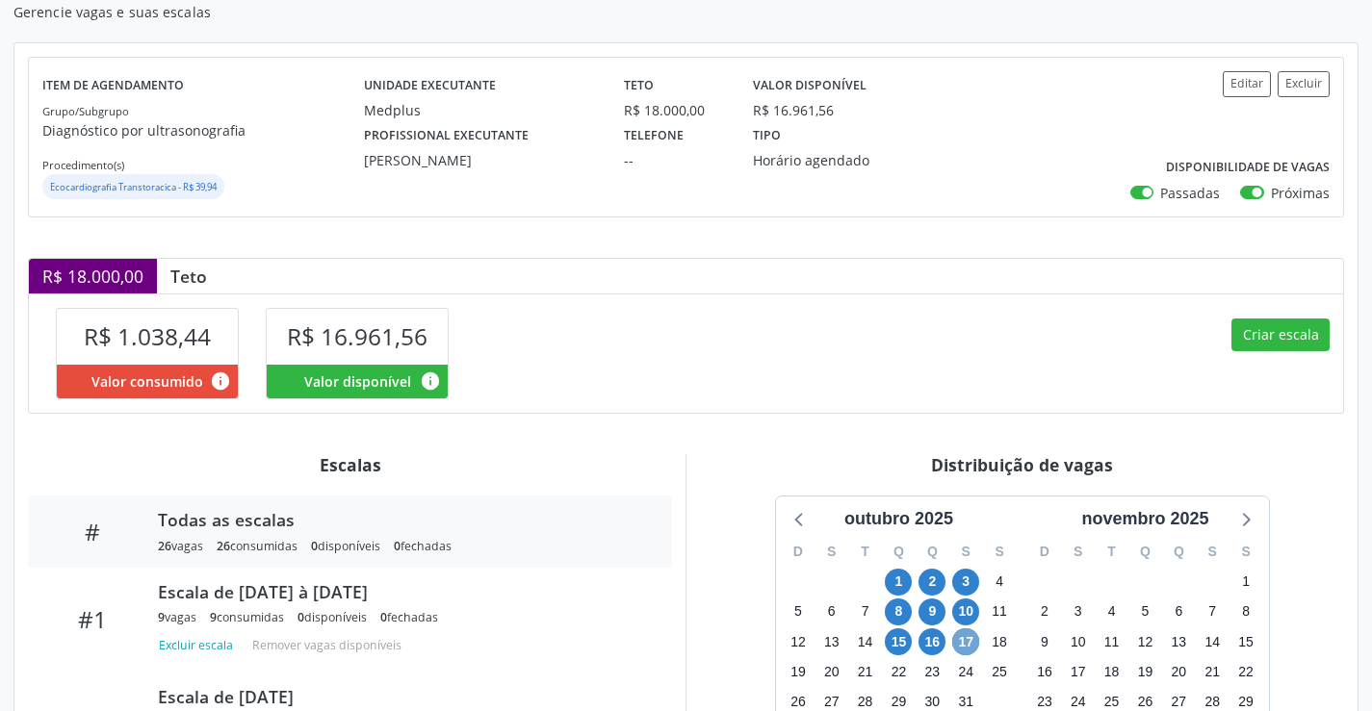
scroll to position [133, 0]
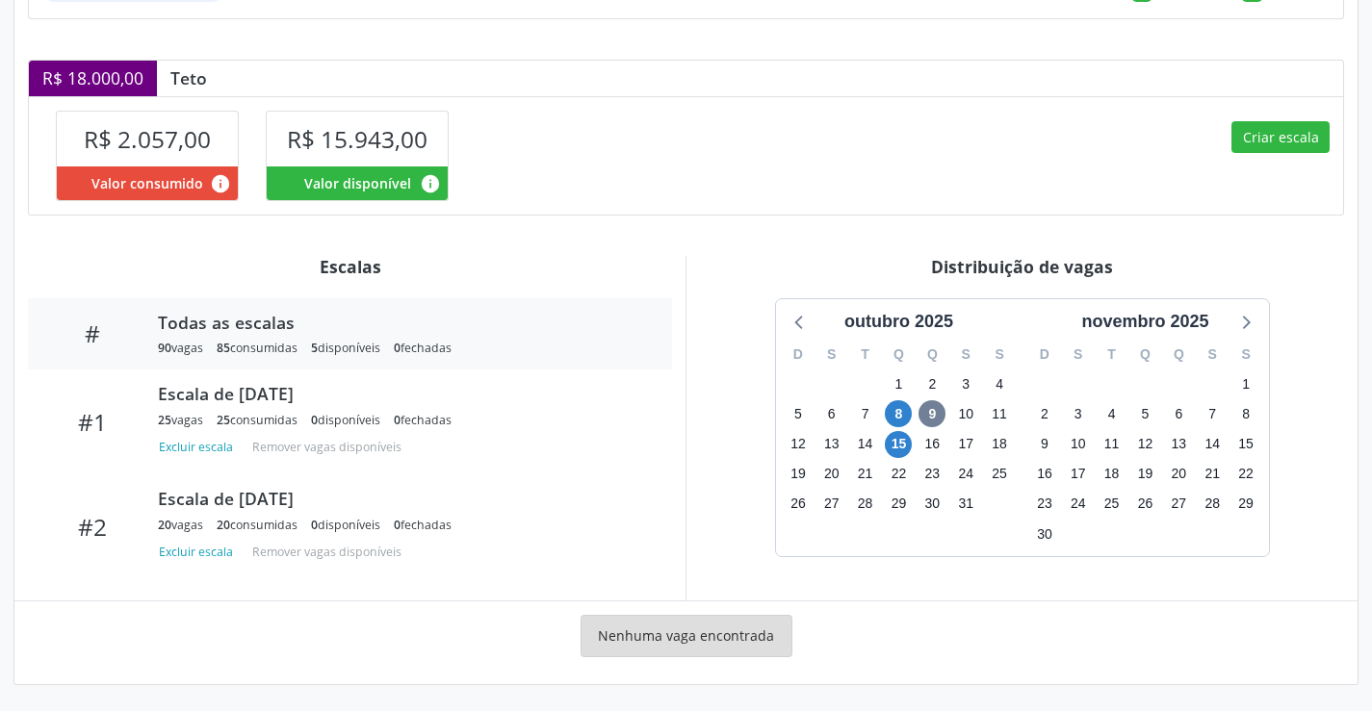
scroll to position [404, 0]
click at [900, 447] on span "15" at bounding box center [898, 443] width 27 height 27
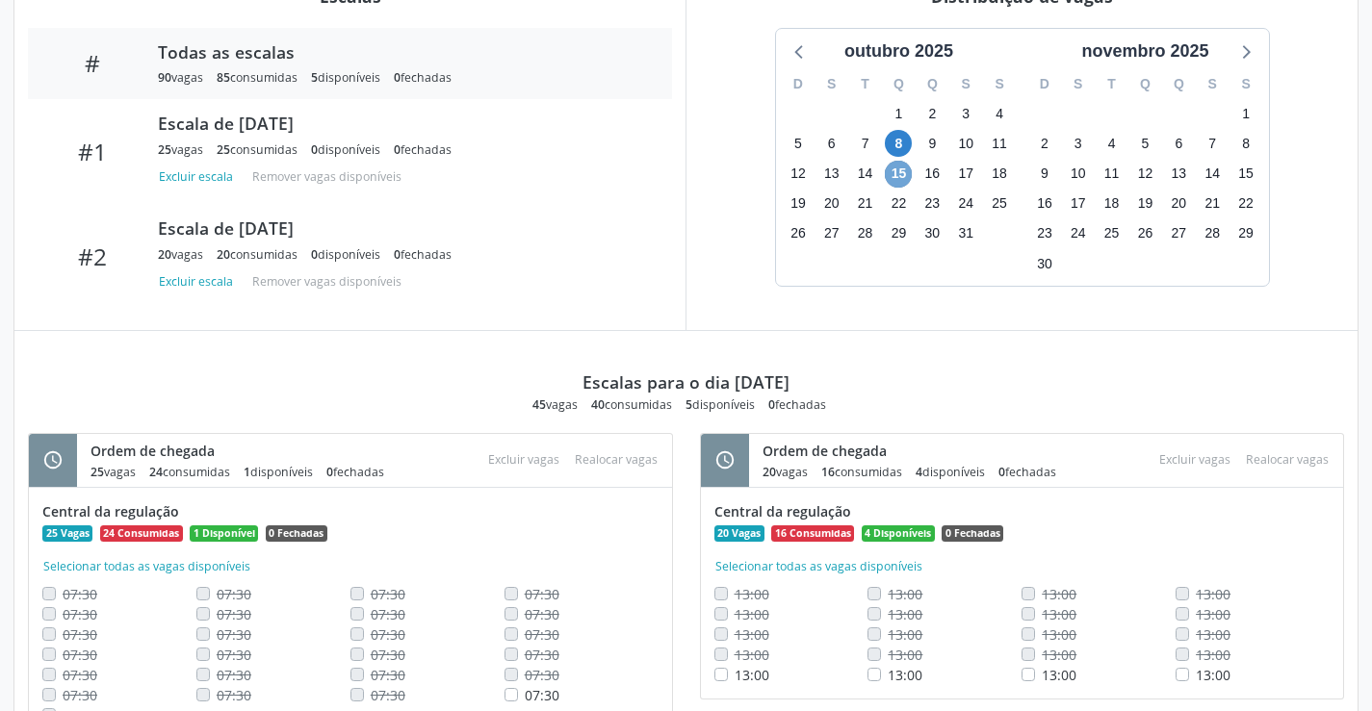
scroll to position [283, 0]
